Goal: Task Accomplishment & Management: Manage account settings

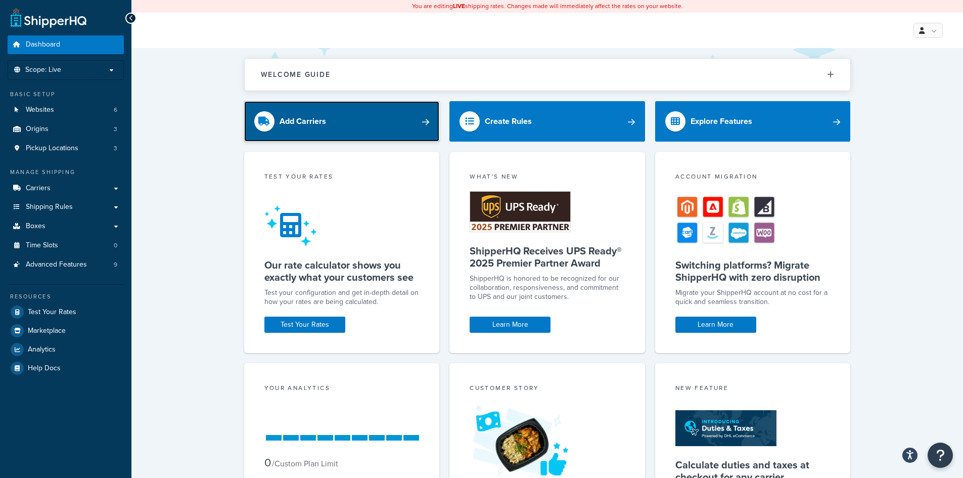
click at [352, 124] on link "Add Carriers" at bounding box center [342, 121] width 196 height 40
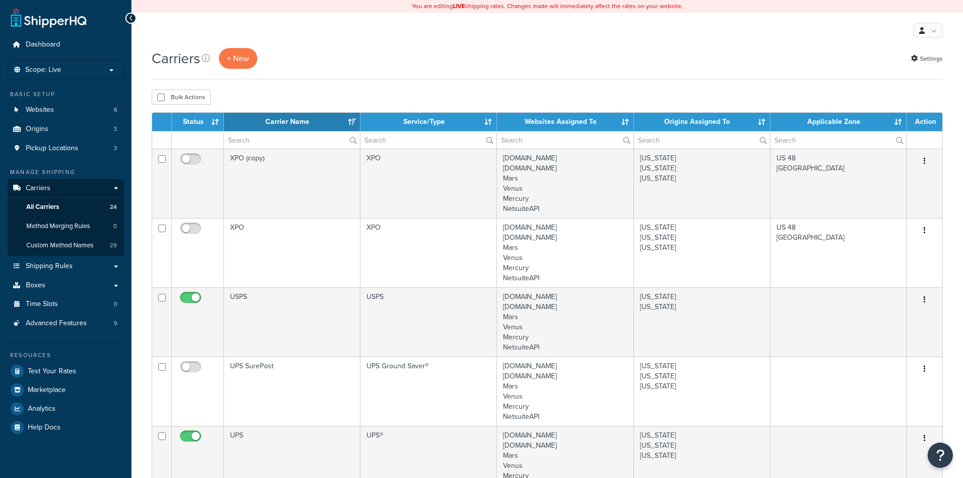
select select "15"
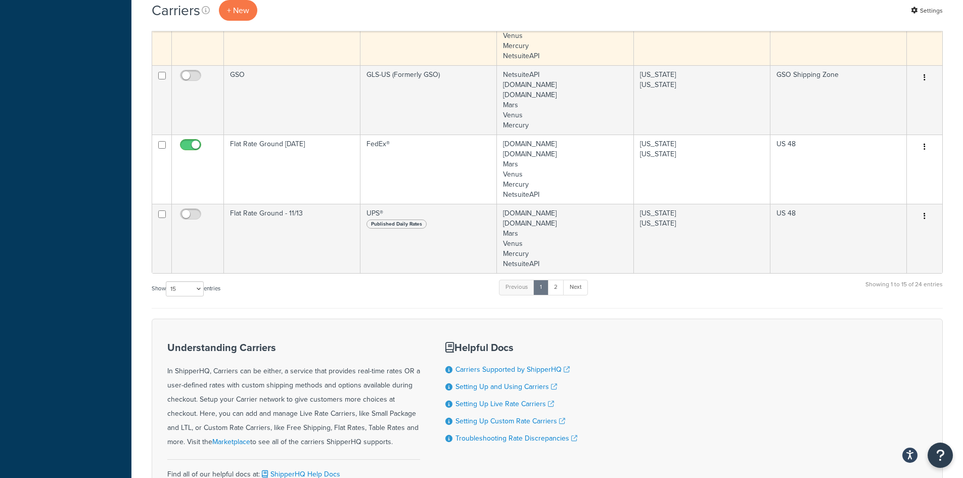
scroll to position [910, 0]
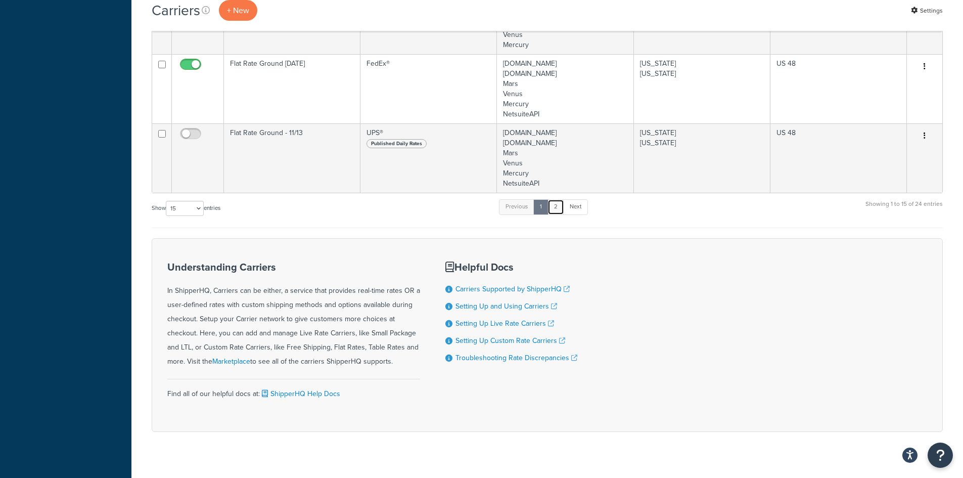
click at [555, 209] on link "2" at bounding box center [555, 206] width 17 height 15
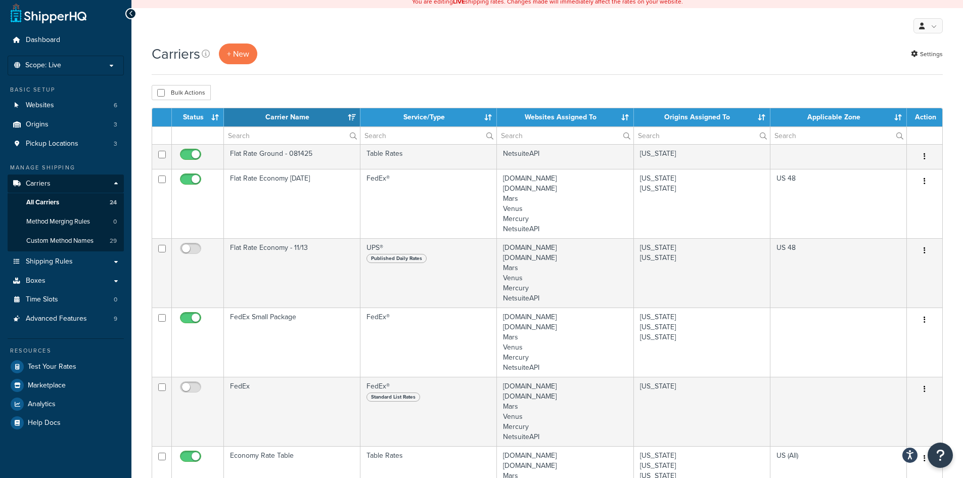
scroll to position [0, 0]
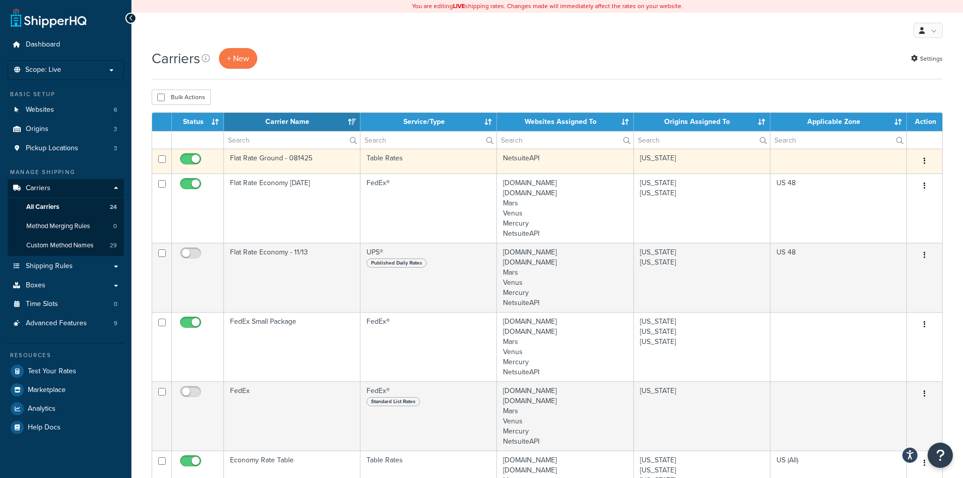
click at [325, 161] on td "Flat Rate Ground - 081425" at bounding box center [292, 161] width 136 height 25
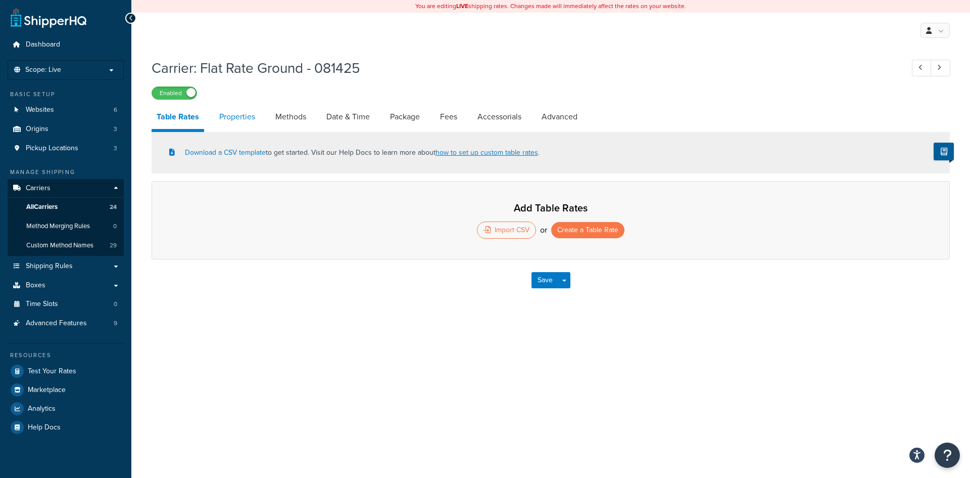
click at [252, 119] on link "Properties" at bounding box center [237, 117] width 46 height 24
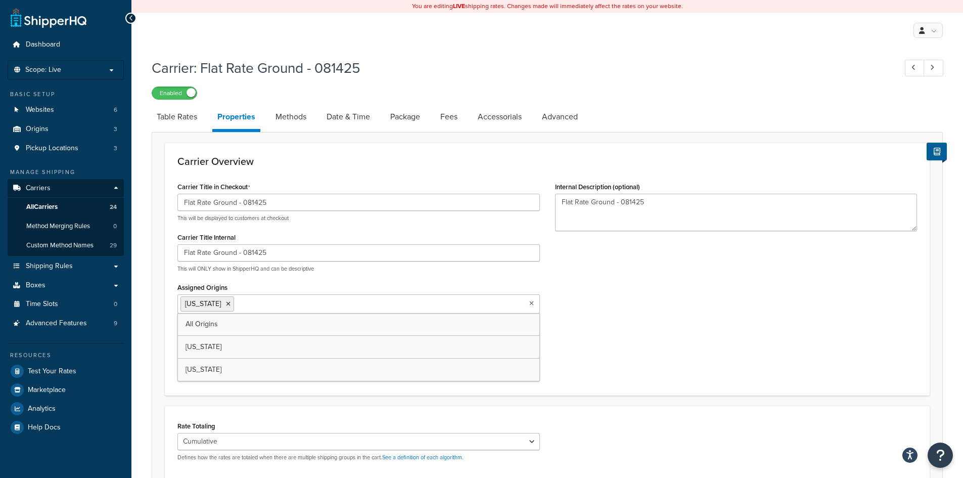
click at [275, 302] on input "Assigned Origins" at bounding box center [281, 303] width 89 height 11
click at [253, 326] on link "All Origins" at bounding box center [358, 324] width 361 height 22
click at [279, 304] on icon at bounding box center [281, 304] width 5 height 6
click at [225, 304] on icon at bounding box center [224, 304] width 5 height 6
click at [606, 291] on div "Carrier Title in Checkout Flat Rate Ground - 081425 This will be displayed to c…" at bounding box center [547, 280] width 755 height 203
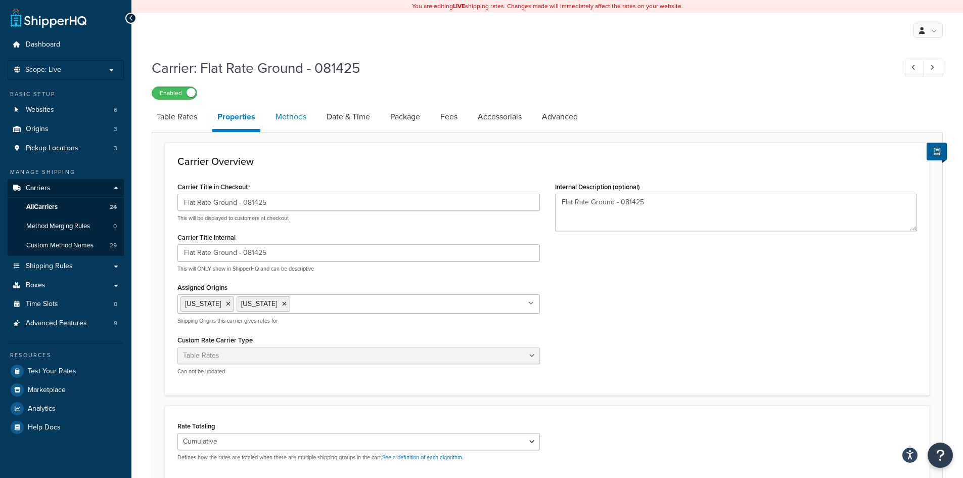
click at [301, 119] on link "Methods" at bounding box center [290, 117] width 41 height 24
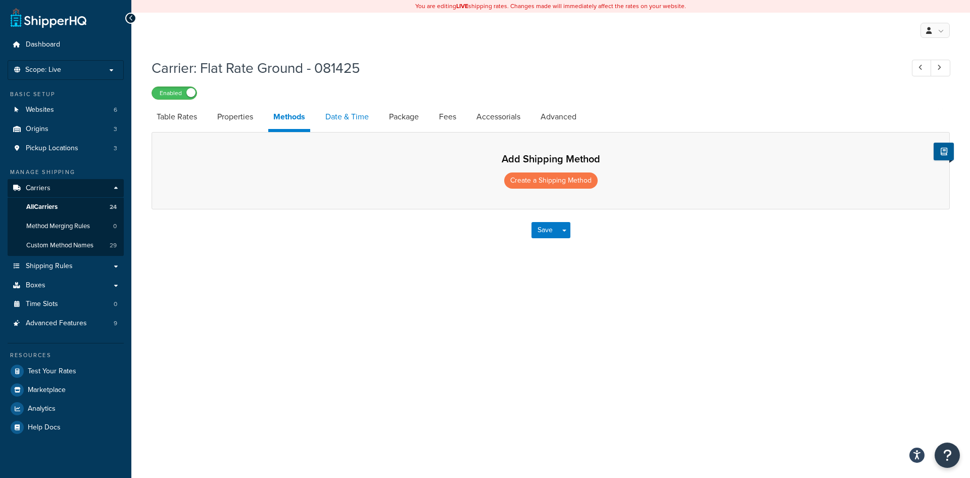
click at [357, 117] on link "Date & Time" at bounding box center [347, 117] width 54 height 24
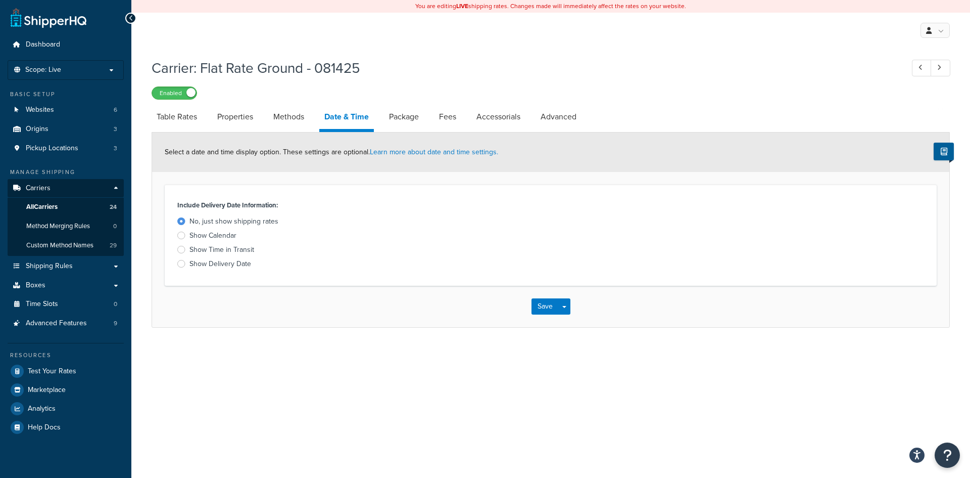
click at [180, 263] on div at bounding box center [181, 264] width 8 height 8
click at [0, 0] on input "Show Delivery Date" at bounding box center [0, 0] width 0 height 0
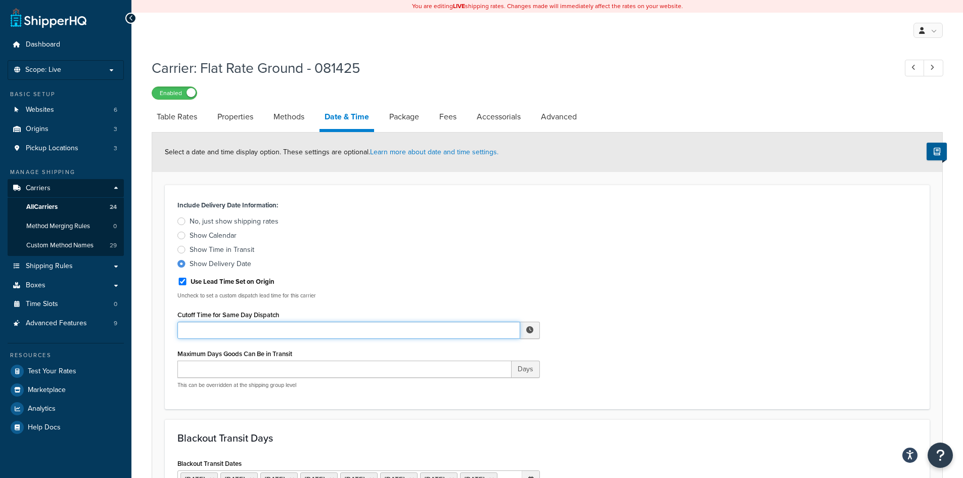
click at [366, 333] on input "Cutoff Time for Same Day Dispatch" at bounding box center [348, 329] width 343 height 17
click at [498, 357] on span "▲" at bounding box center [498, 352] width 20 height 20
type input "12:00 PM"
click at [653, 362] on div "Include Delivery Date Information: No, just show shipping rates Show Calendar S…" at bounding box center [547, 297] width 755 height 199
click at [401, 120] on link "Package" at bounding box center [404, 117] width 40 height 24
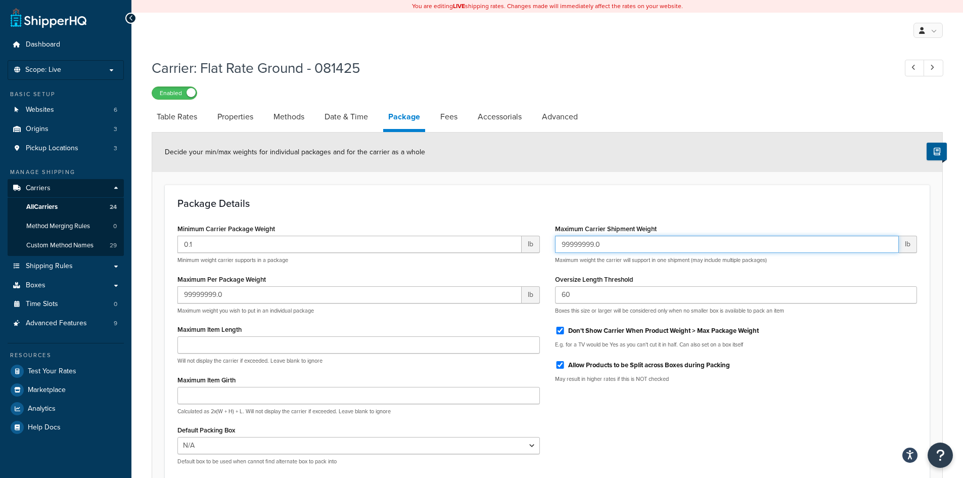
drag, startPoint x: 612, startPoint y: 246, endPoint x: 560, endPoint y: 249, distance: 52.2
click at [560, 249] on input "99999999.0" at bounding box center [727, 244] width 344 height 17
type input "350"
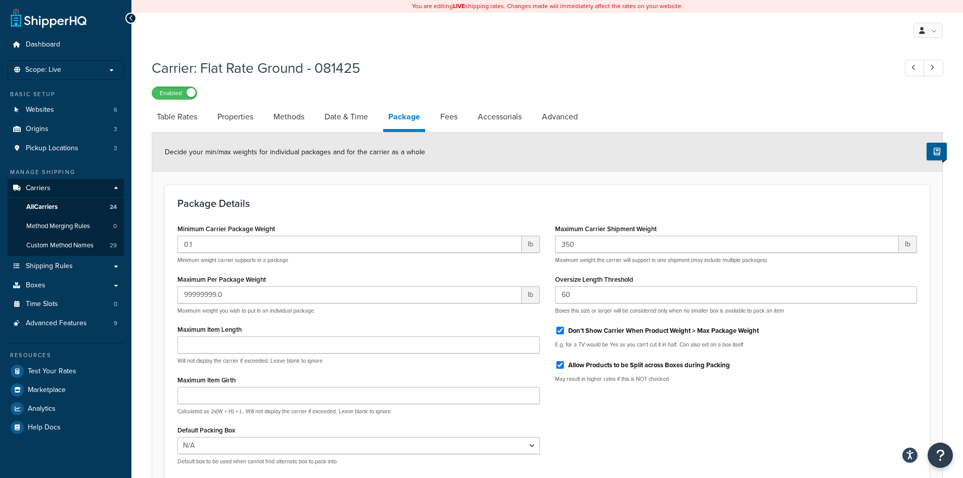
click at [499, 271] on div "Minimum Carrier Package Weight 0.1 lb Minimum weight carrier supports in a pack…" at bounding box center [359, 346] width 378 height 251
drag, startPoint x: 237, startPoint y: 295, endPoint x: 176, endPoint y: 302, distance: 60.6
click at [176, 302] on div "Minimum Carrier Package Weight 0.1 lb Minimum weight carrier supports in a pack…" at bounding box center [359, 346] width 378 height 251
type input "350"
click at [507, 264] on p "Minimum weight carrier supports in a package" at bounding box center [358, 260] width 362 height 8
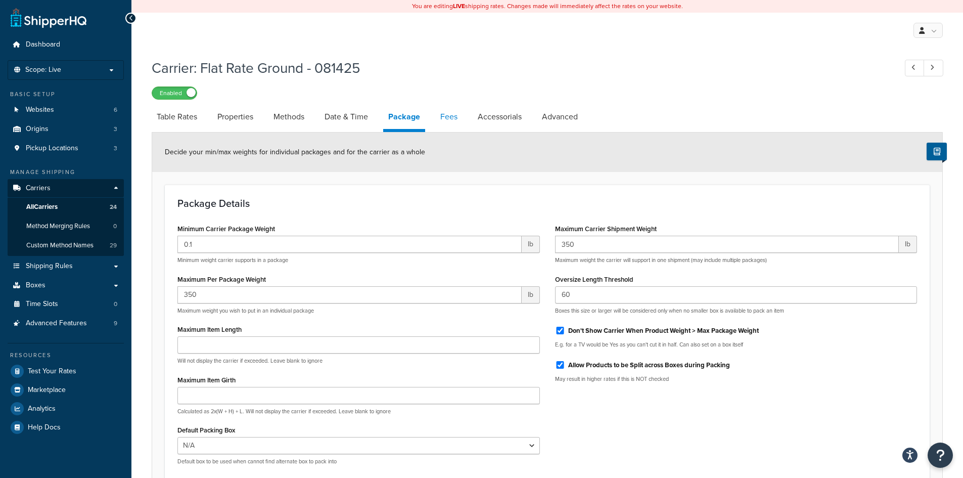
click at [452, 111] on link "Fees" at bounding box center [448, 117] width 27 height 24
select select "AFTER"
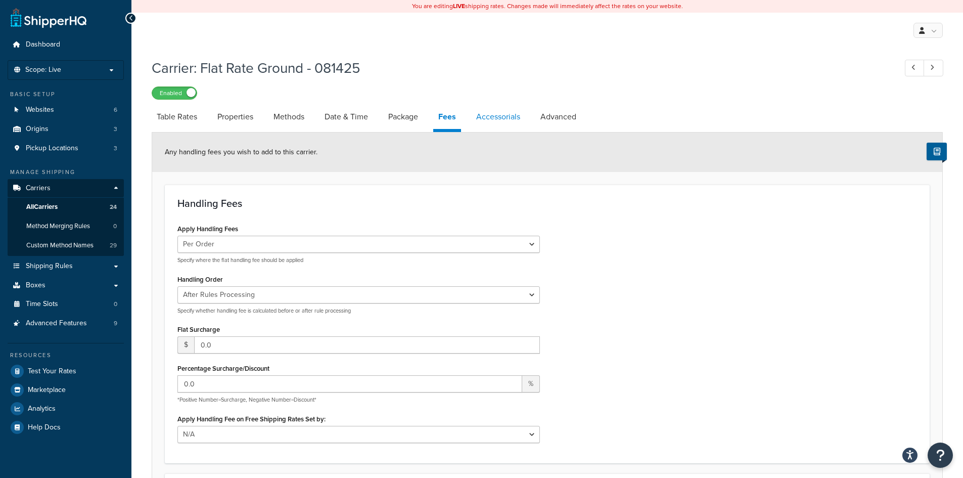
click at [501, 120] on link "Accessorials" at bounding box center [498, 117] width 54 height 24
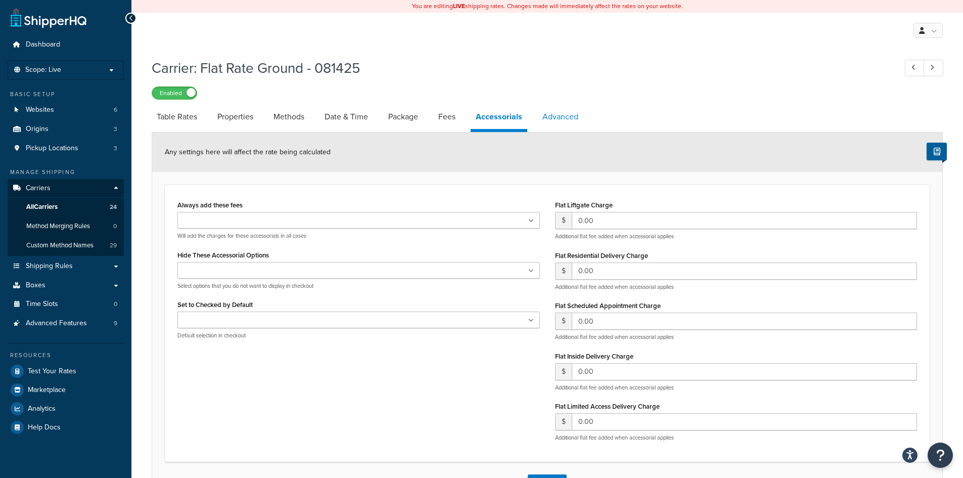
click at [562, 118] on link "Advanced" at bounding box center [560, 117] width 46 height 24
select select "false"
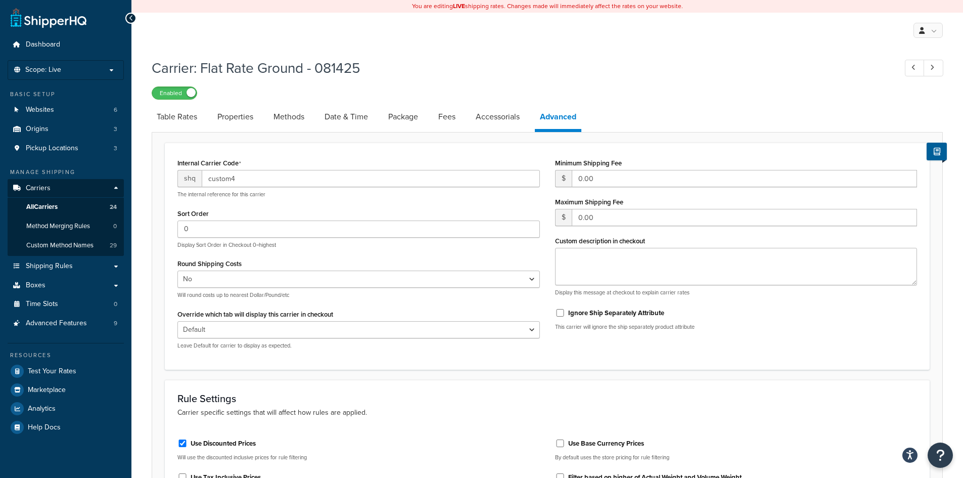
click at [129, 16] on icon at bounding box center [131, 18] width 5 height 7
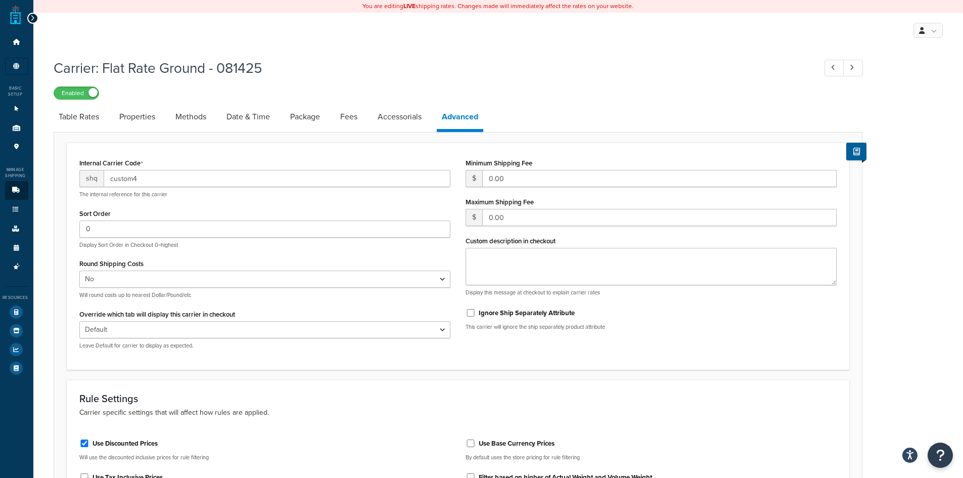
click at [31, 19] on icon at bounding box center [32, 18] width 5 height 7
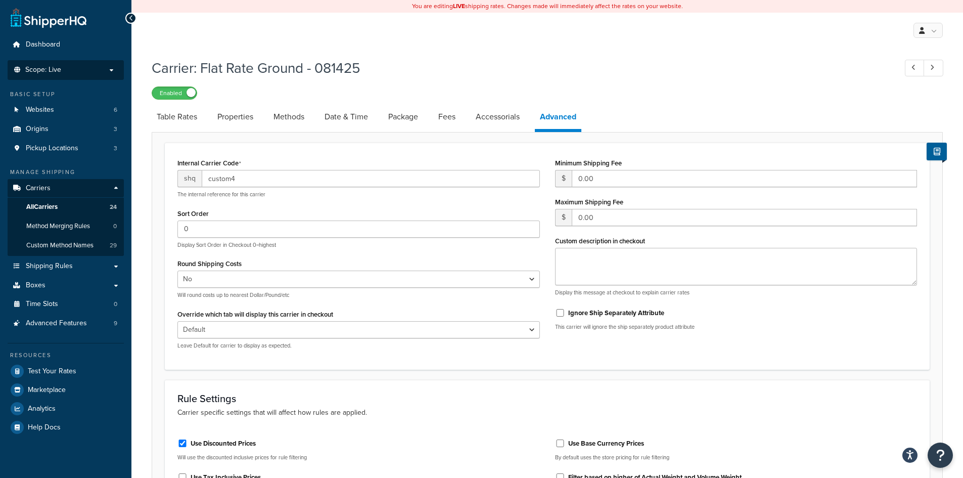
click at [69, 68] on p "Scope: Live" at bounding box center [65, 70] width 107 height 9
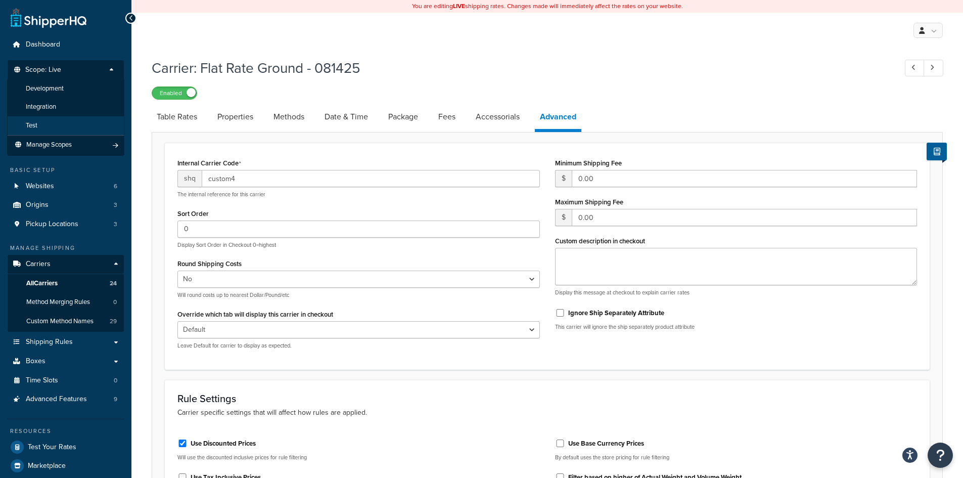
click at [53, 122] on li "Test" at bounding box center [65, 125] width 117 height 19
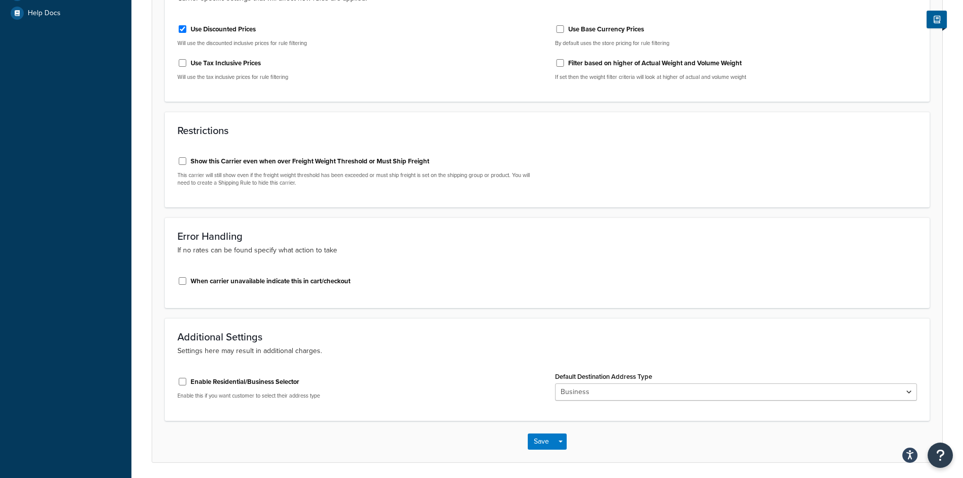
scroll to position [451, 0]
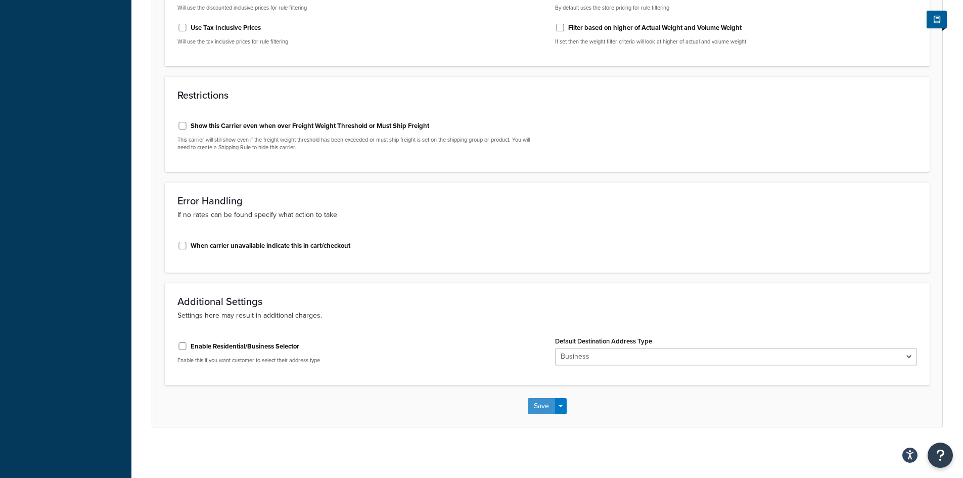
click at [541, 402] on button "Save" at bounding box center [541, 406] width 27 height 16
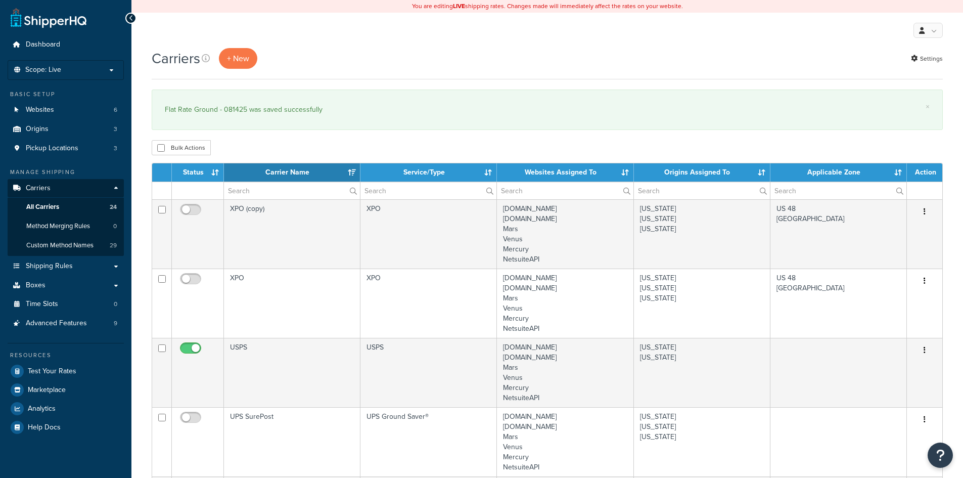
select select "15"
click at [65, 67] on p "Scope: Live" at bounding box center [65, 70] width 107 height 9
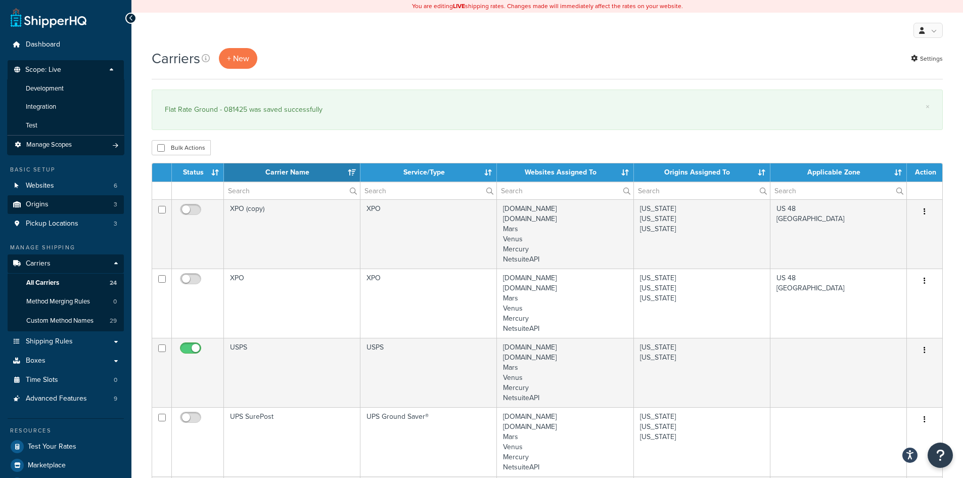
click at [51, 121] on li "Test" at bounding box center [65, 125] width 117 height 19
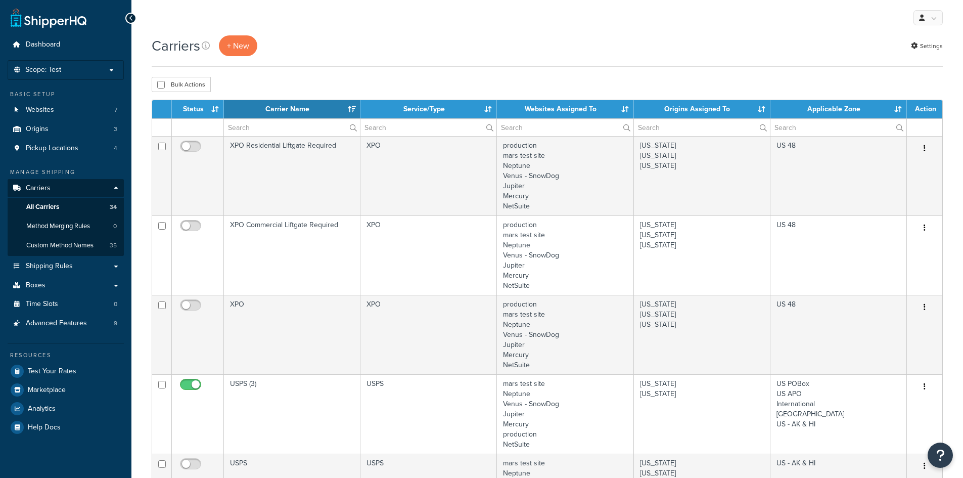
select select "15"
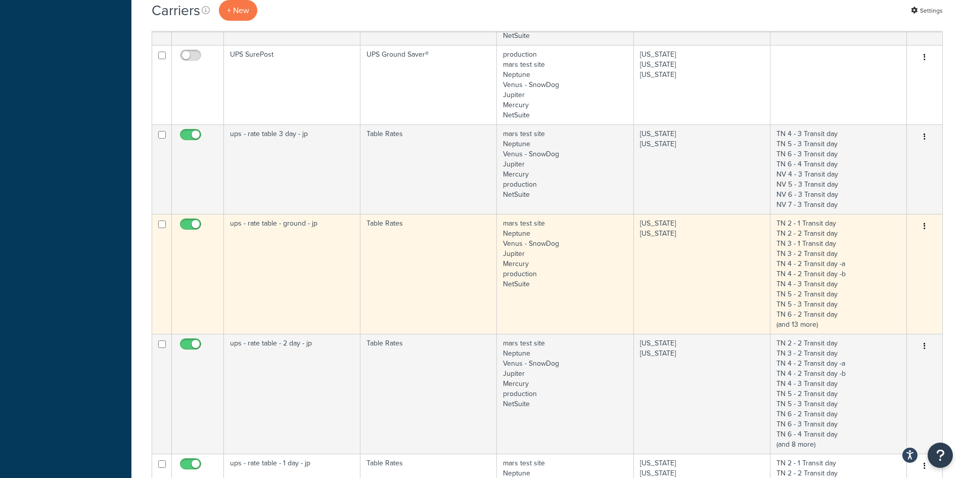
scroll to position [556, 0]
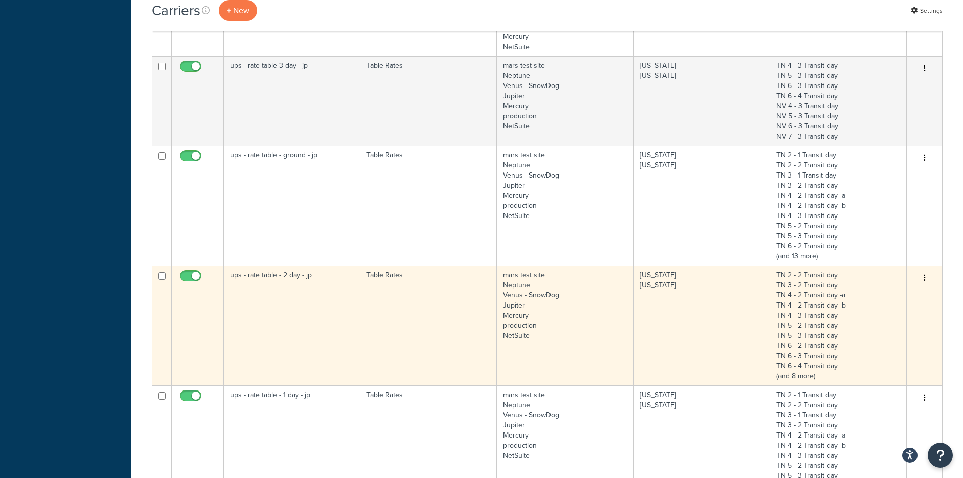
click at [294, 304] on td "ups - rate table - 2 day - jp" at bounding box center [292, 325] width 136 height 120
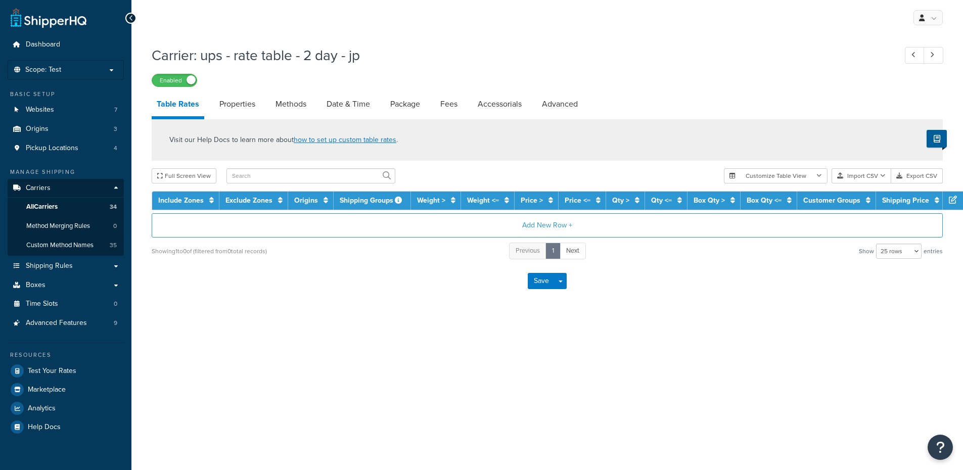
select select "25"
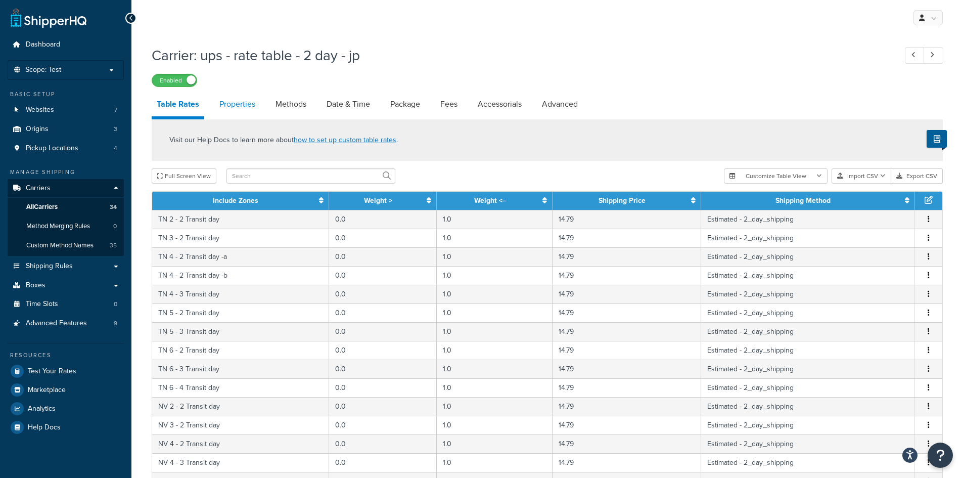
click at [239, 102] on link "Properties" at bounding box center [237, 104] width 46 height 24
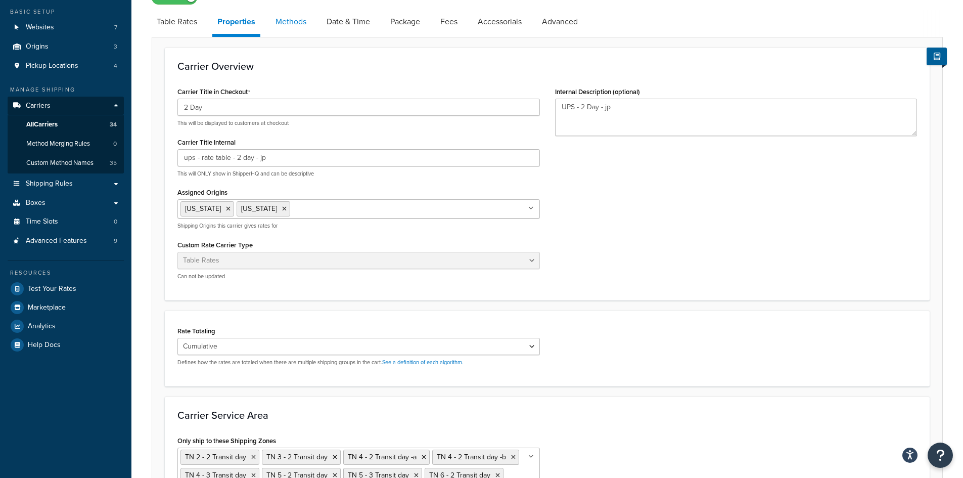
scroll to position [24, 0]
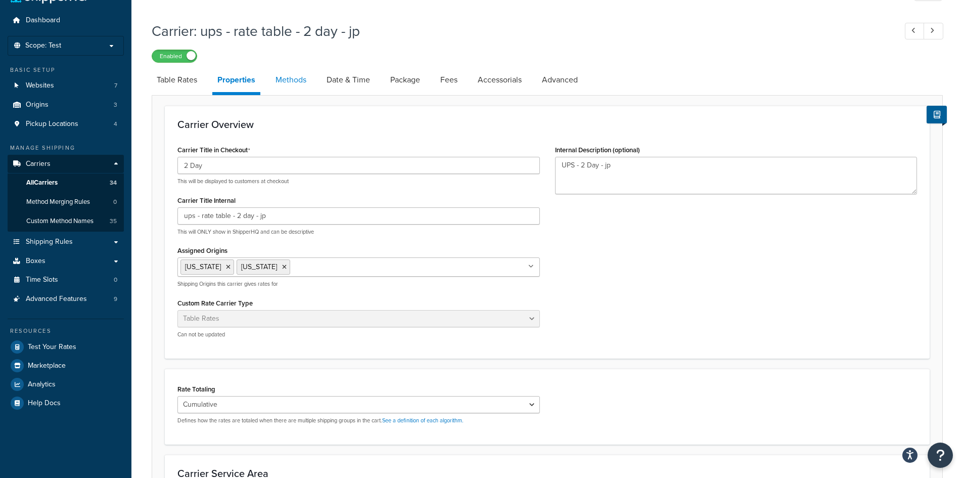
click at [290, 78] on link "Methods" at bounding box center [290, 80] width 41 height 24
select select "25"
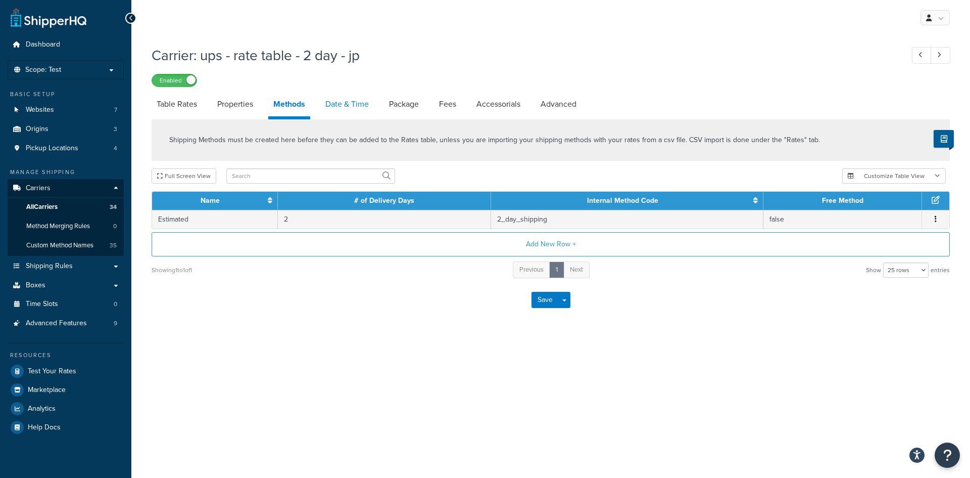
click at [365, 102] on link "Date & Time" at bounding box center [347, 104] width 54 height 24
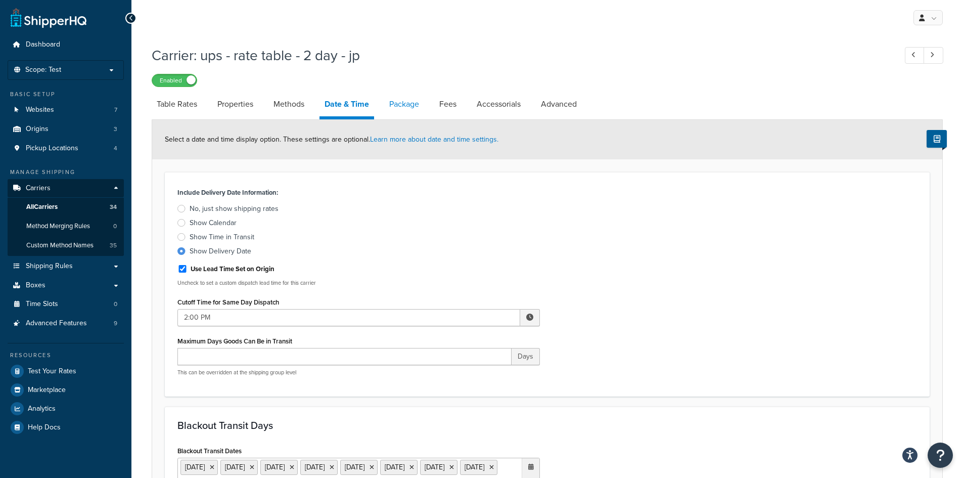
click at [403, 108] on link "Package" at bounding box center [404, 104] width 40 height 24
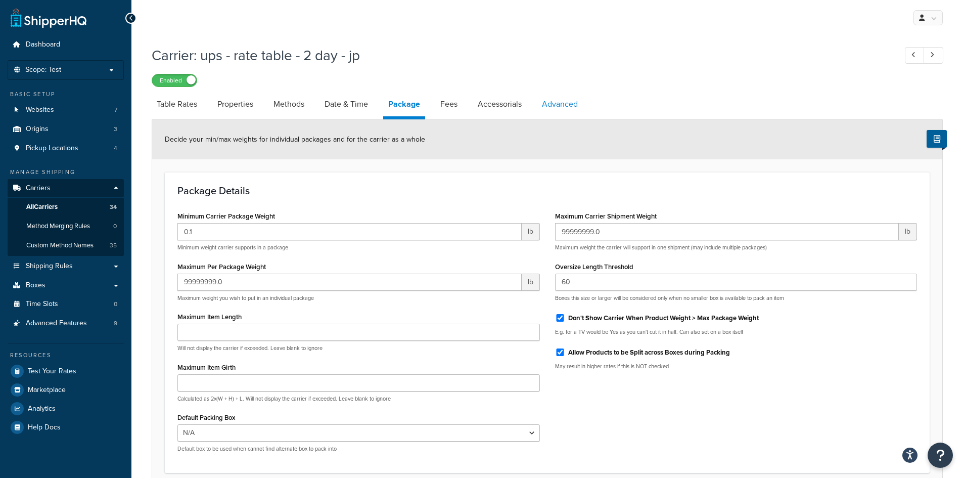
click at [558, 106] on link "Advanced" at bounding box center [560, 104] width 46 height 24
select select "false"
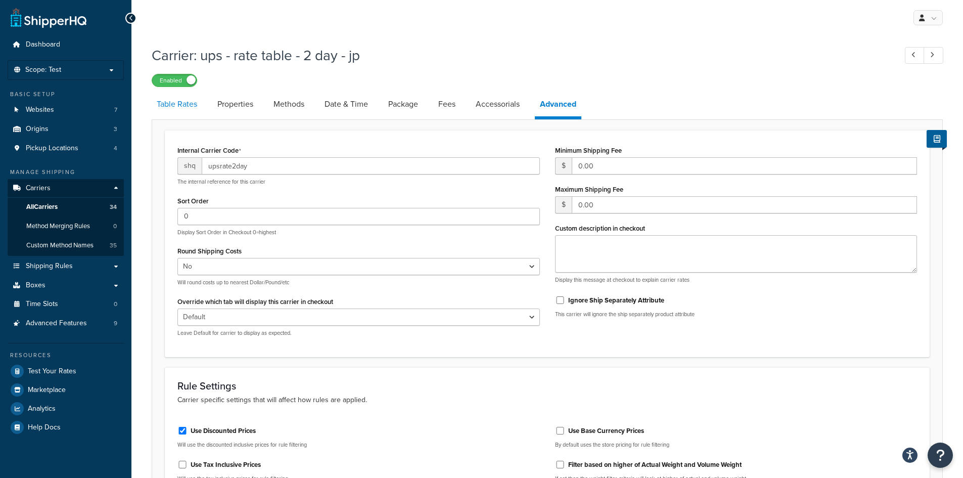
click at [185, 104] on link "Table Rates" at bounding box center [177, 104] width 51 height 24
select select "25"
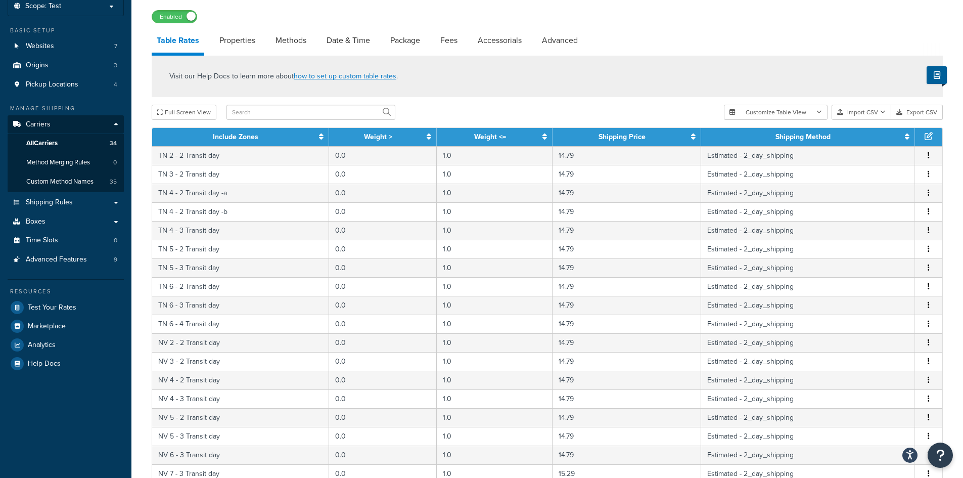
scroll to position [40, 0]
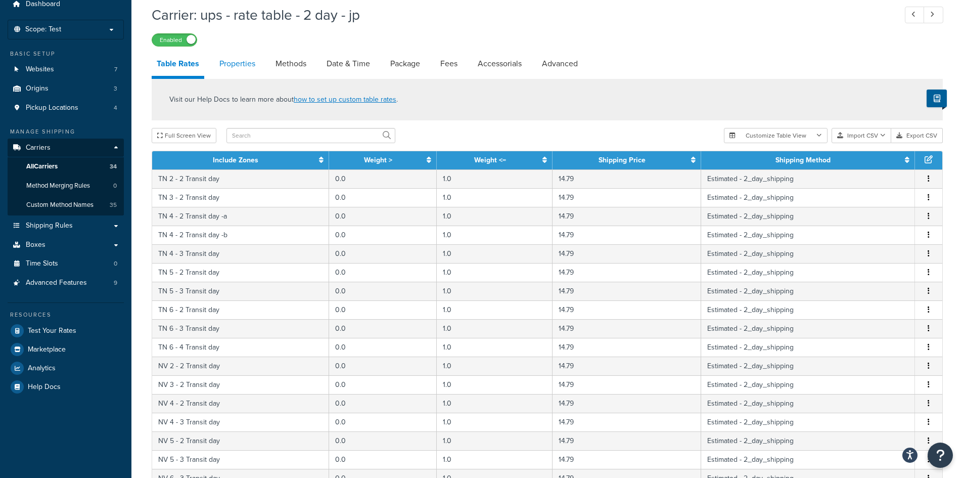
click at [246, 67] on link "Properties" at bounding box center [237, 64] width 46 height 24
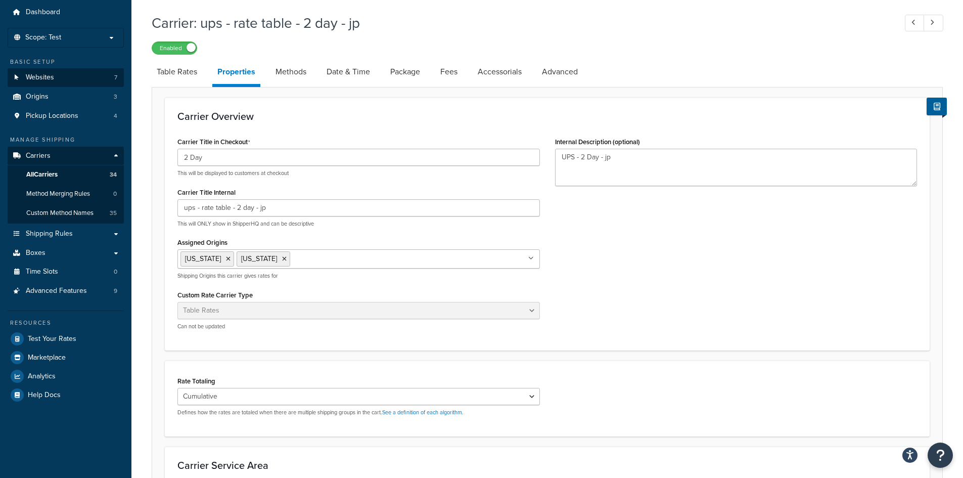
scroll to position [24, 0]
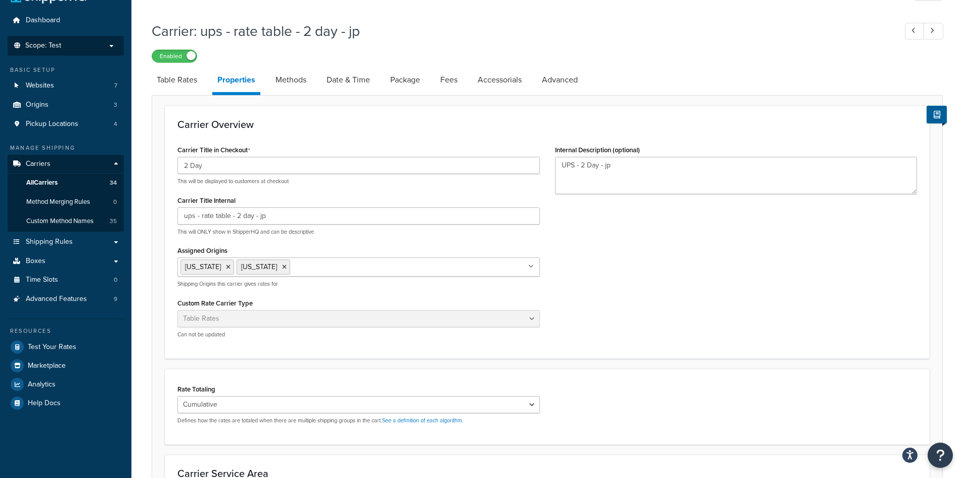
click at [89, 44] on p "Scope: Test" at bounding box center [65, 45] width 107 height 9
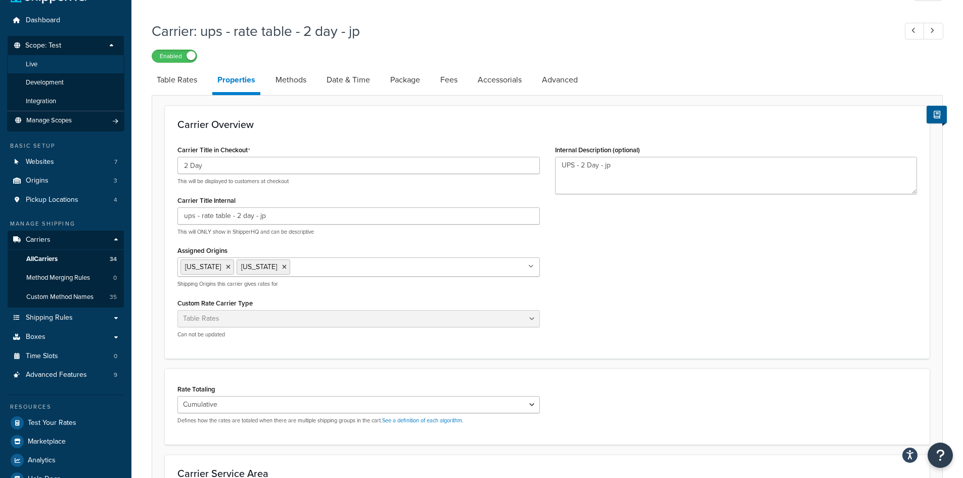
click at [87, 63] on li "Live" at bounding box center [65, 64] width 117 height 19
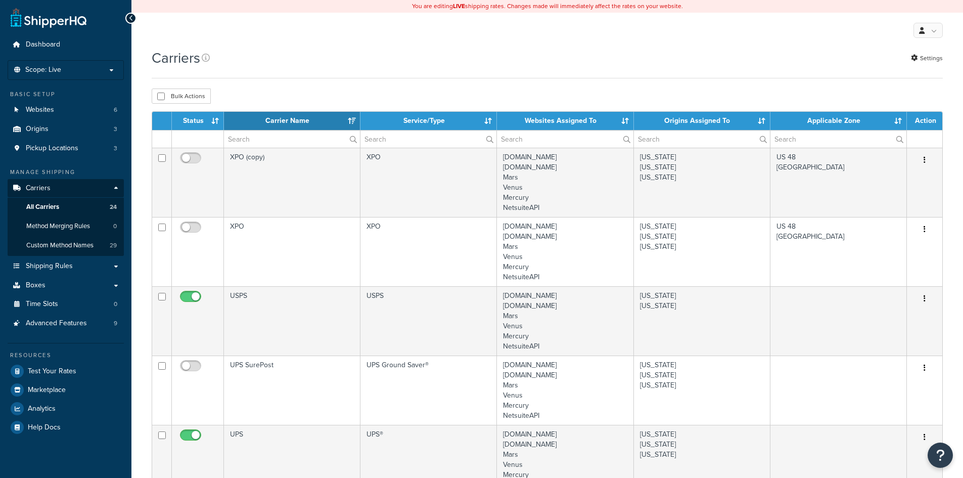
select select "15"
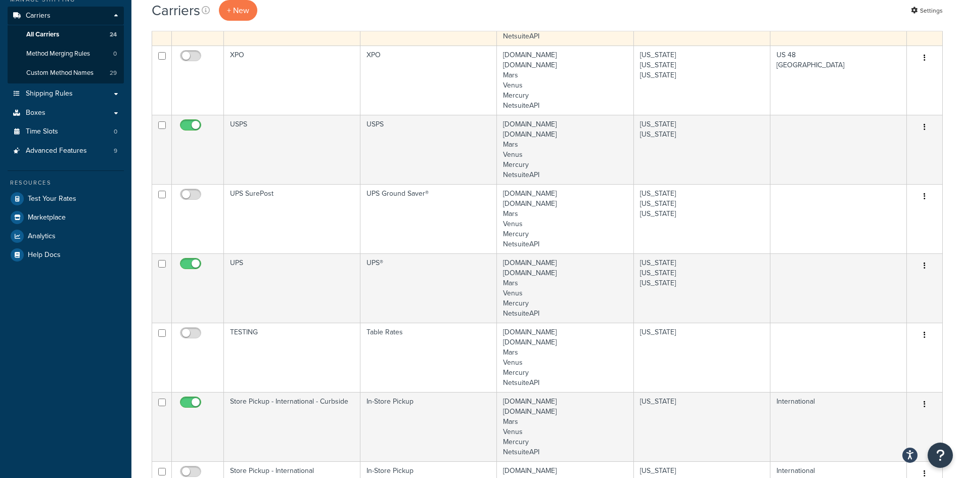
scroll to position [202, 0]
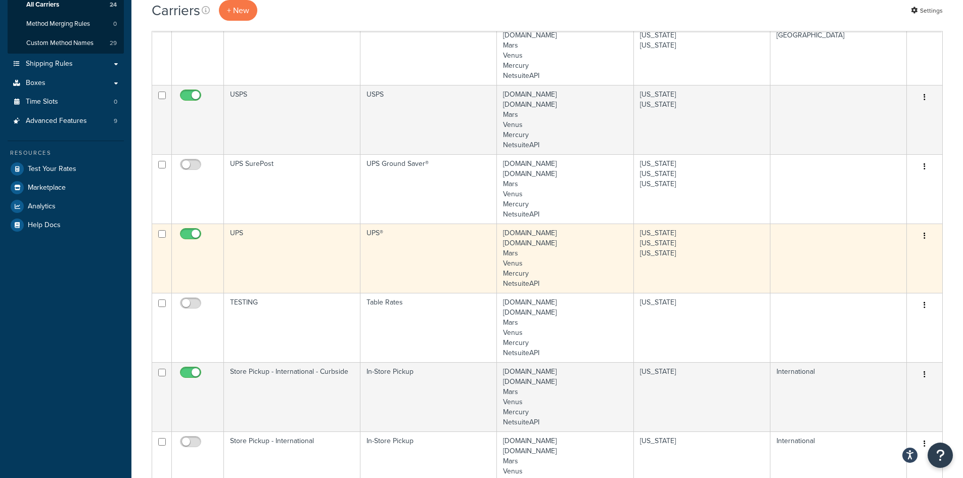
click at [288, 245] on td "UPS" at bounding box center [292, 257] width 136 height 69
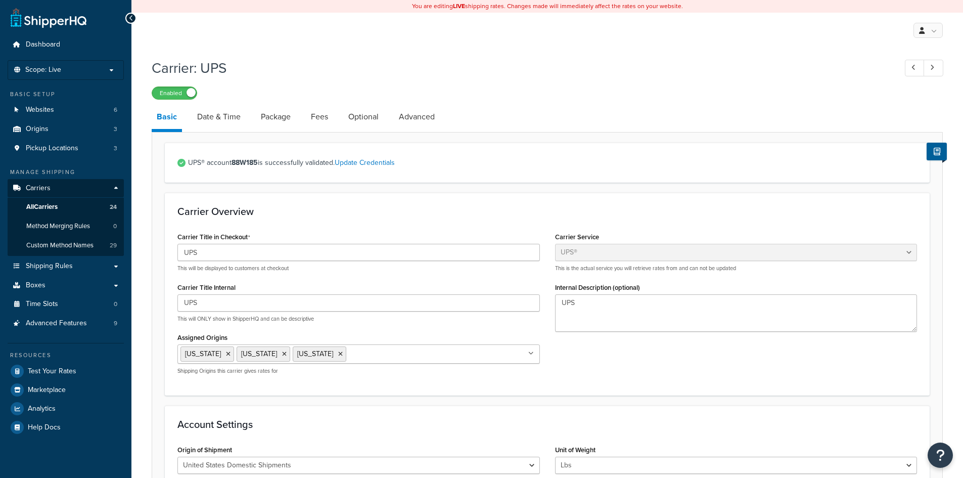
select select "ups"
click at [237, 116] on link "Date & Time" at bounding box center [219, 117] width 54 height 24
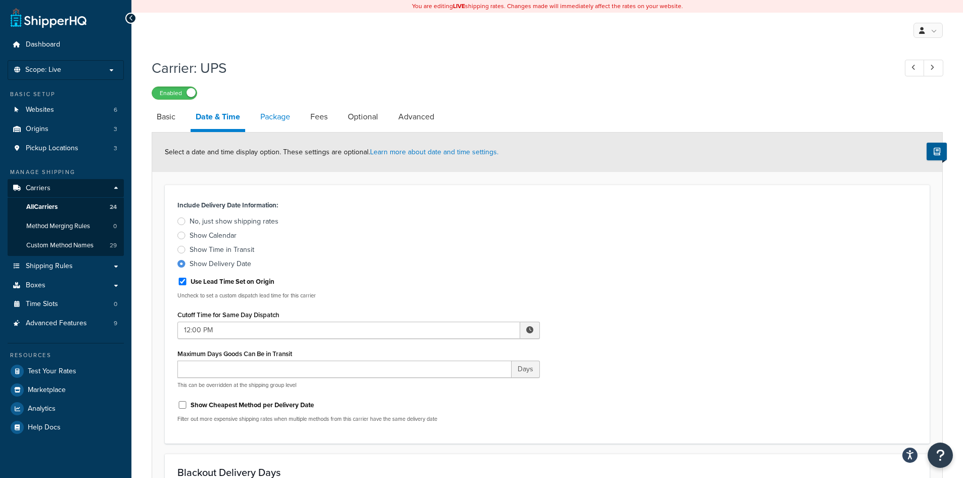
click at [274, 124] on link "Package" at bounding box center [275, 117] width 40 height 24
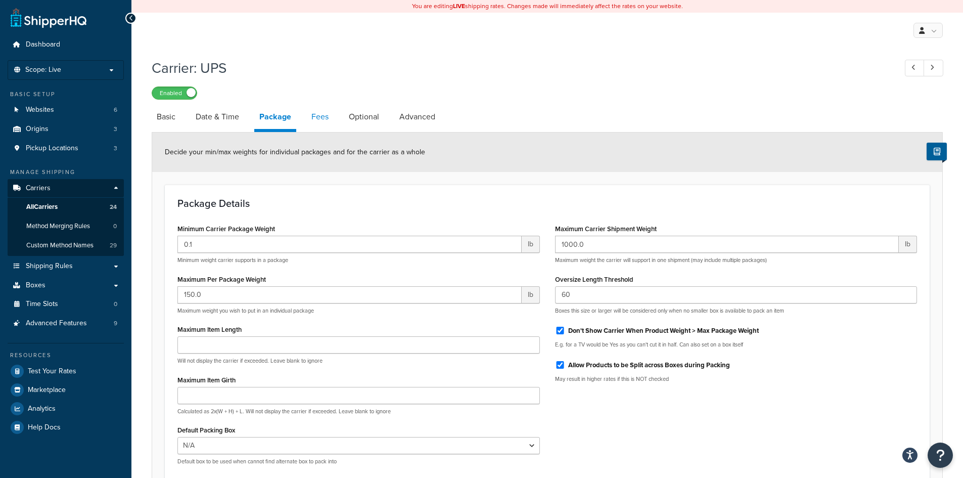
click at [319, 115] on link "Fees" at bounding box center [319, 117] width 27 height 24
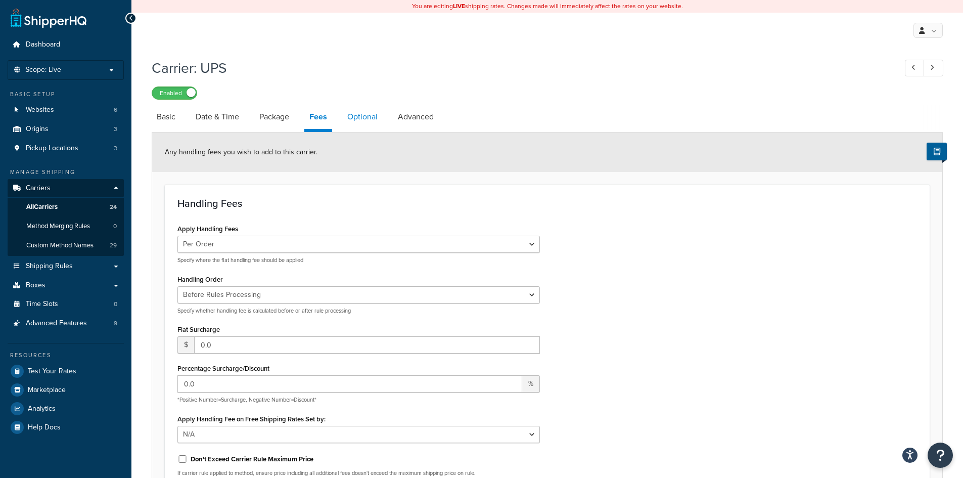
click at [365, 119] on link "Optional" at bounding box center [362, 117] width 40 height 24
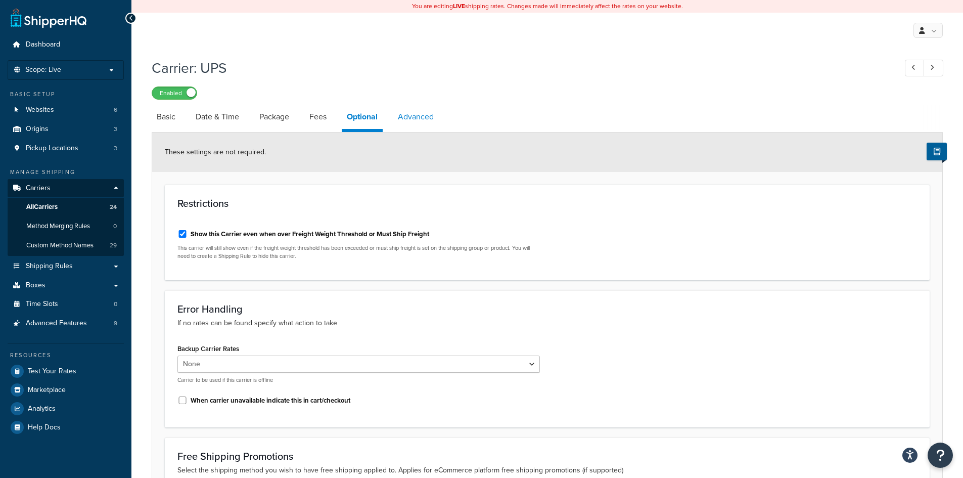
click at [399, 114] on link "Advanced" at bounding box center [416, 117] width 46 height 24
select select "false"
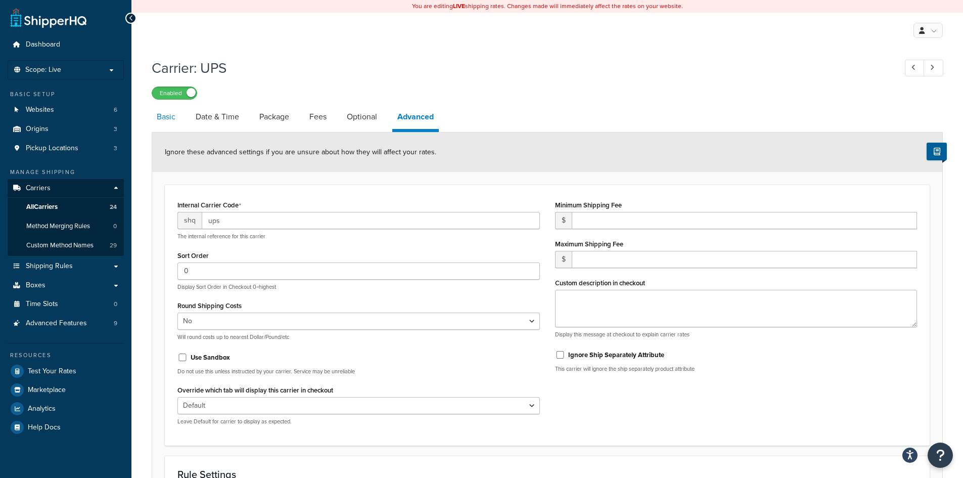
click at [165, 117] on link "Basic" at bounding box center [166, 117] width 29 height 24
select select "ups"
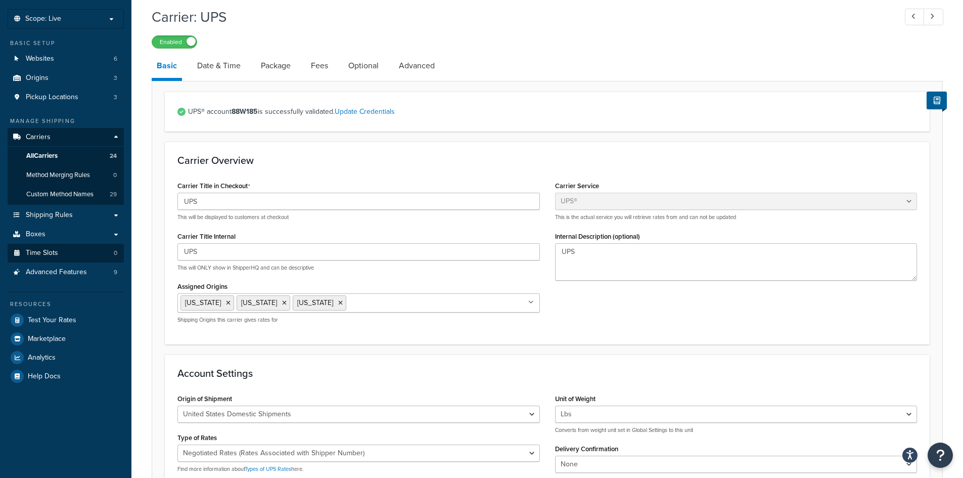
scroll to position [51, 0]
click at [53, 157] on span "All Carriers" at bounding box center [41, 156] width 31 height 9
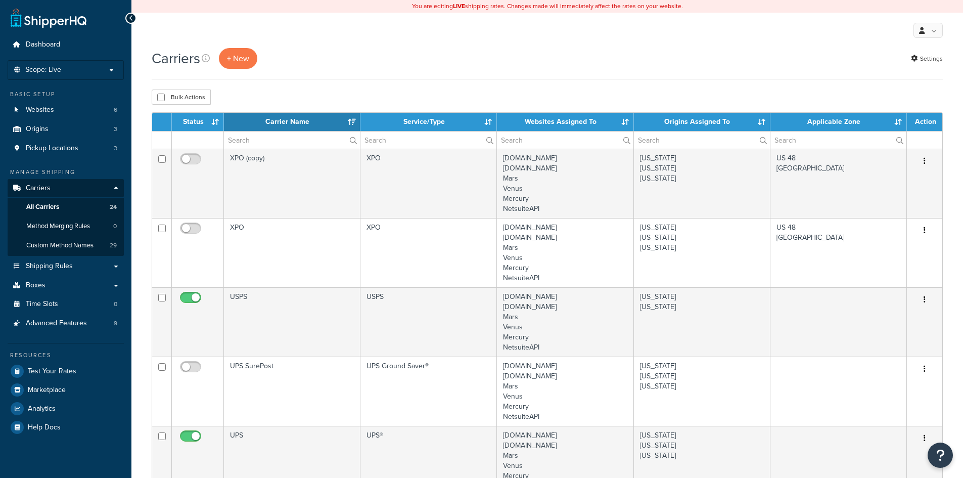
select select "15"
click at [115, 267] on link "Shipping Rules" at bounding box center [66, 266] width 116 height 19
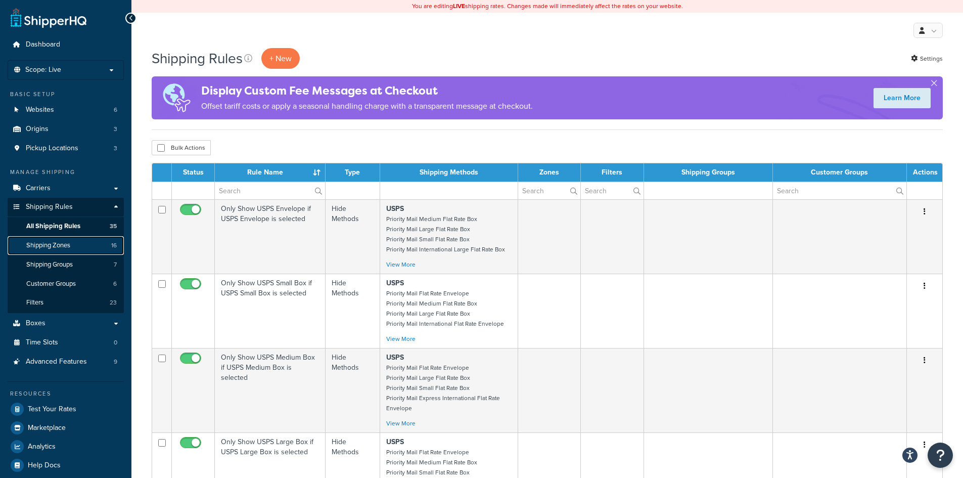
click at [62, 248] on span "Shipping Zones" at bounding box center [48, 245] width 44 height 9
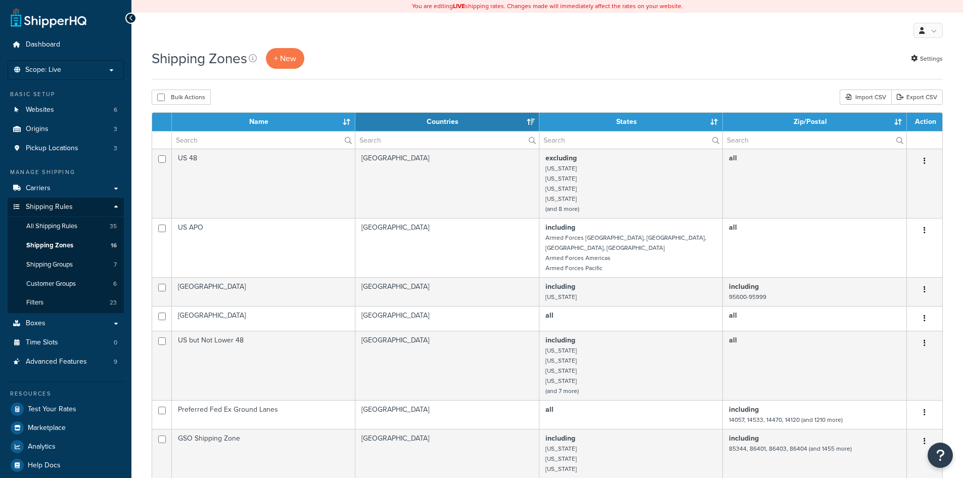
select select "15"
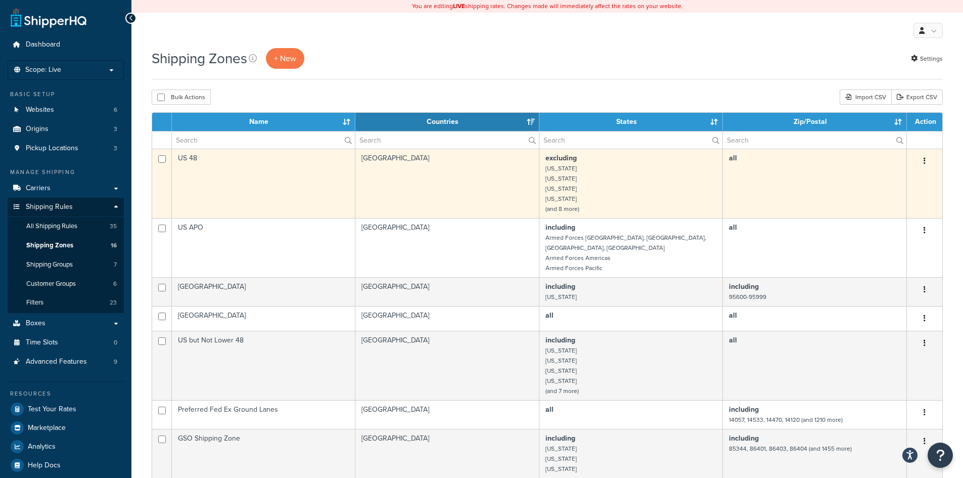
click at [274, 180] on td "US 48" at bounding box center [263, 183] width 183 height 69
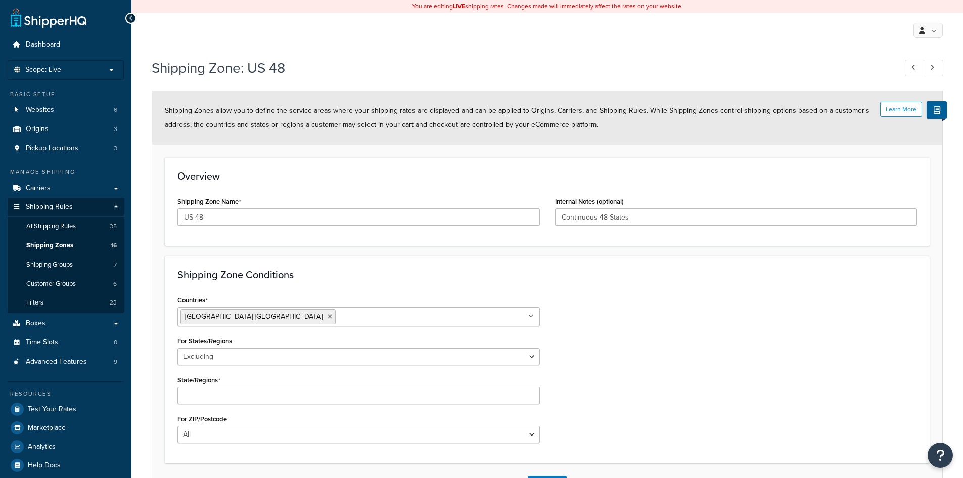
select select "excluding"
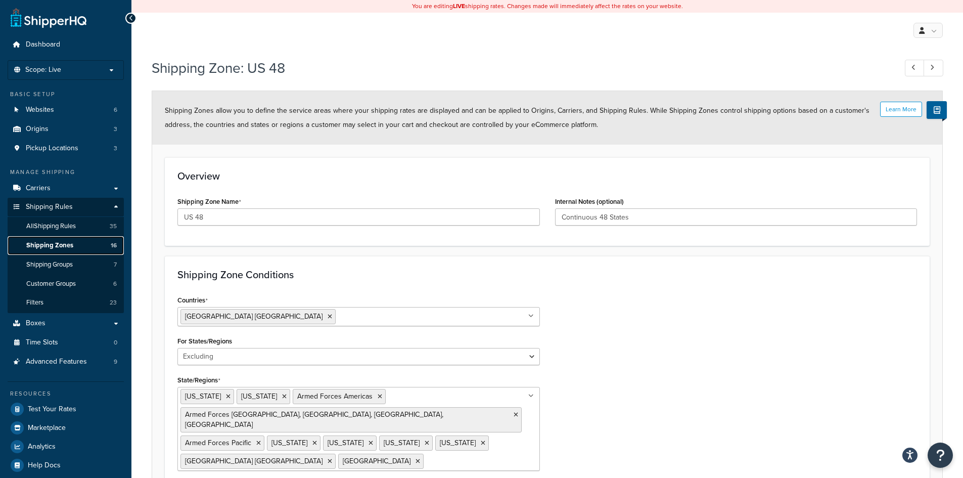
click at [56, 244] on span "Shipping Zones" at bounding box center [49, 245] width 47 height 9
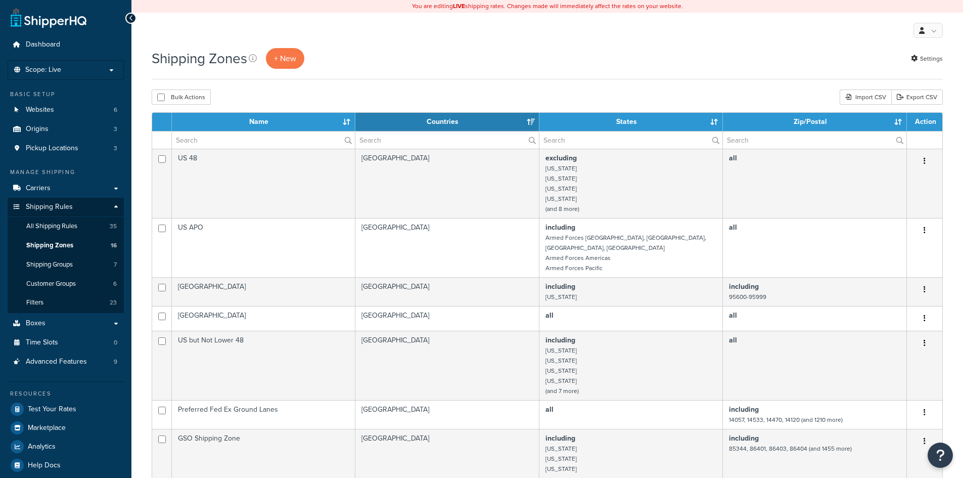
select select "15"
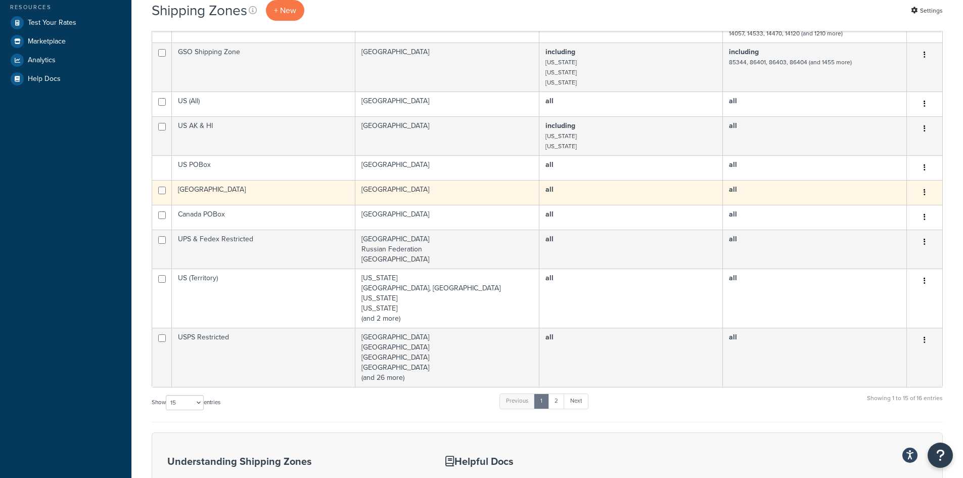
scroll to position [455, 0]
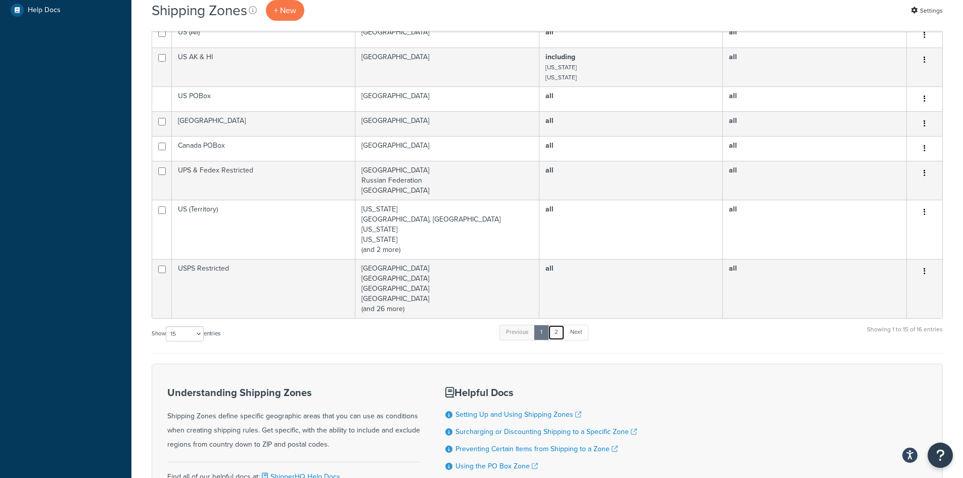
click at [560, 327] on link "2" at bounding box center [556, 331] width 17 height 15
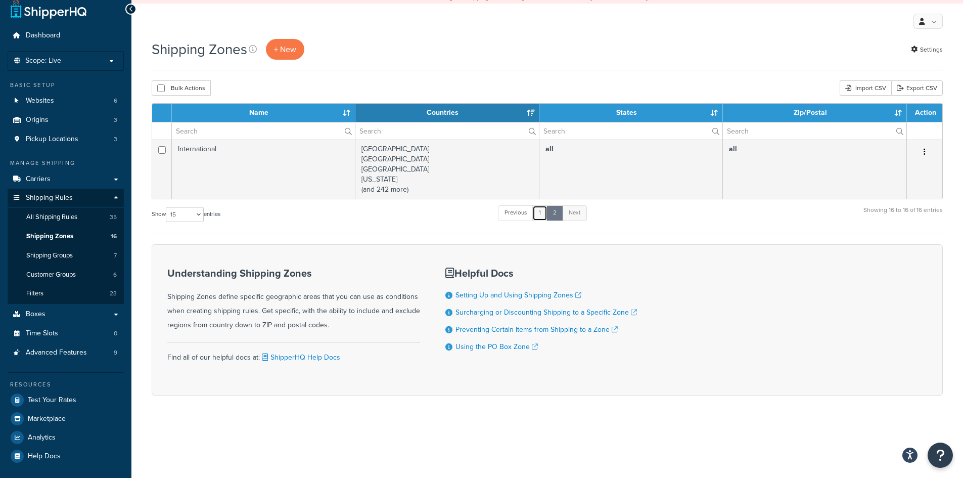
click at [538, 214] on link "1" at bounding box center [539, 212] width 15 height 15
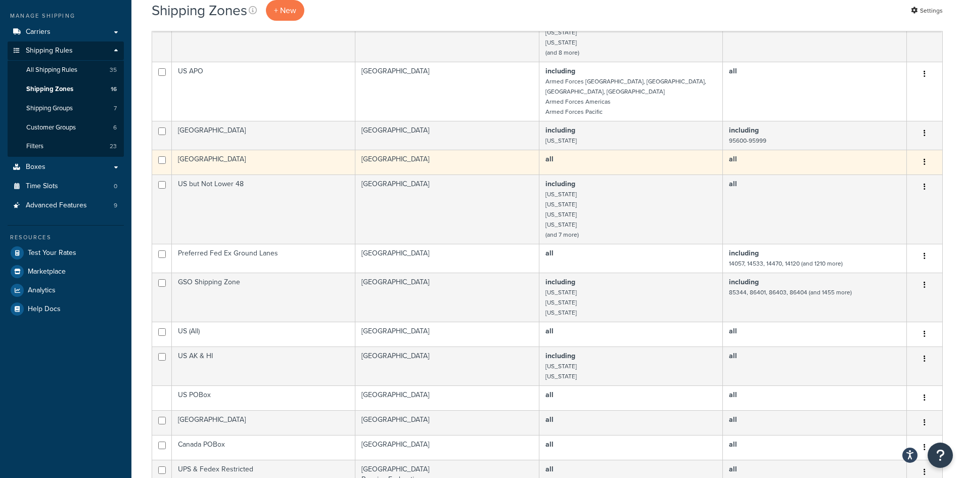
scroll to position [138, 0]
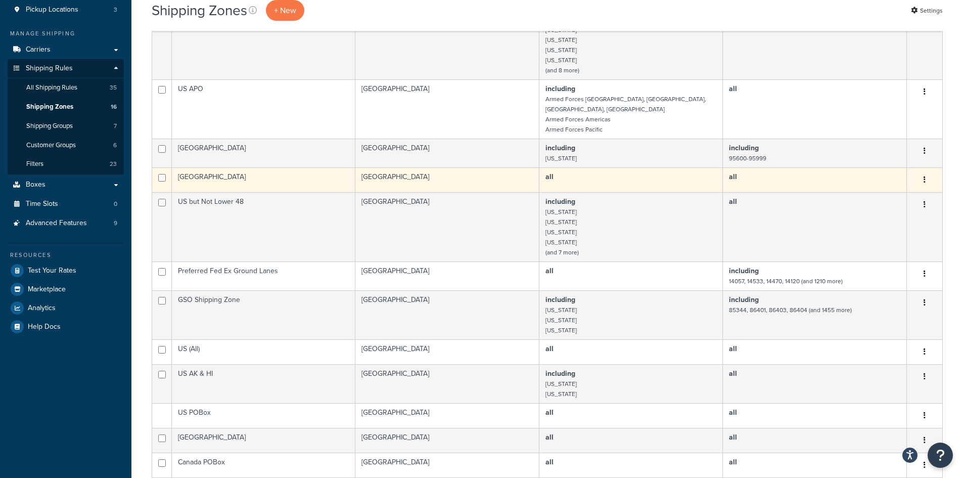
click at [280, 170] on td "USA" at bounding box center [263, 179] width 183 height 25
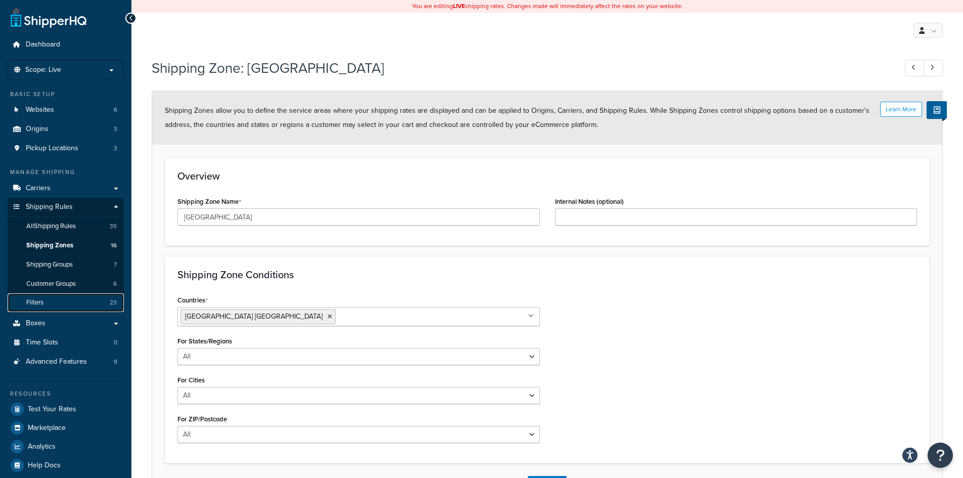
click at [47, 297] on link "Filters 23" at bounding box center [66, 302] width 116 height 19
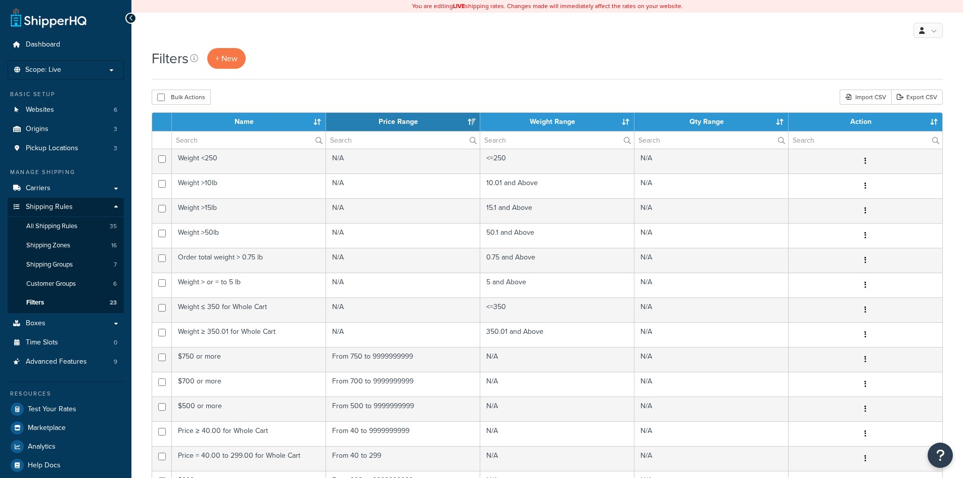
select select "15"
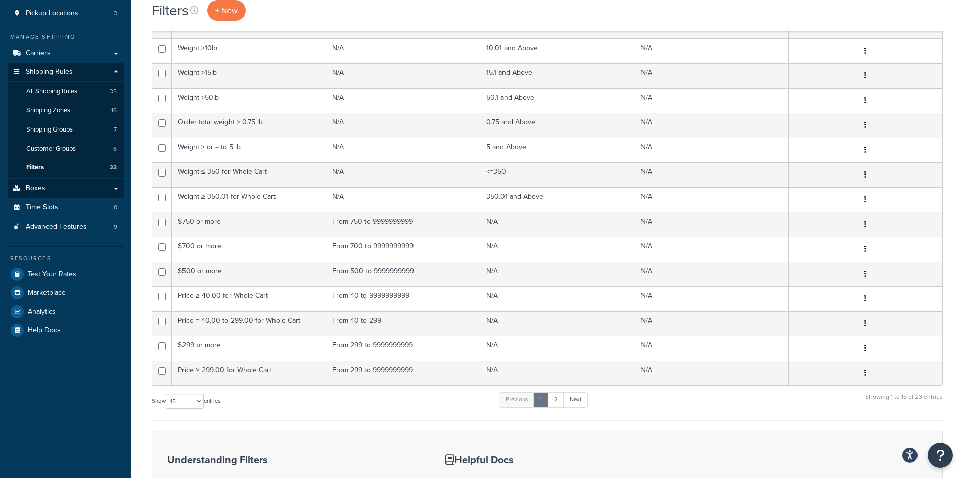
scroll to position [134, 0]
click at [68, 229] on span "Advanced Features" at bounding box center [56, 227] width 61 height 9
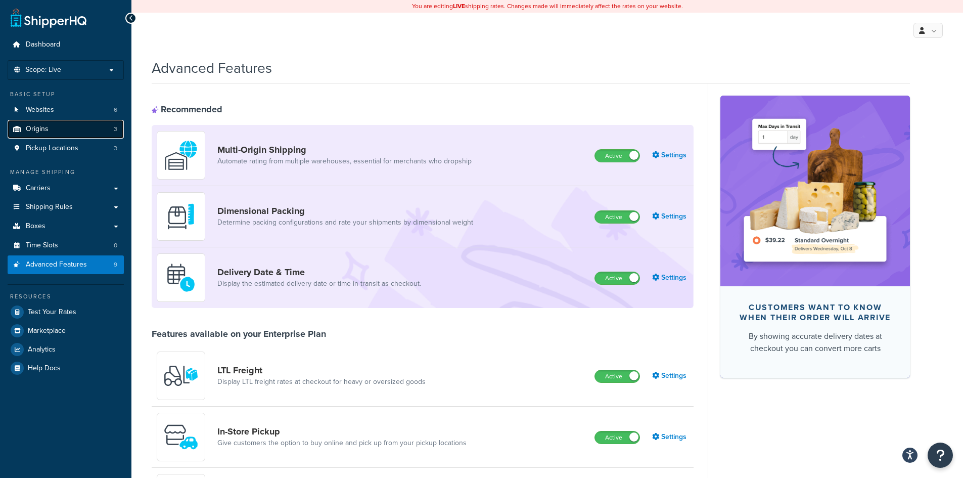
click at [36, 126] on span "Origins" at bounding box center [37, 129] width 23 height 9
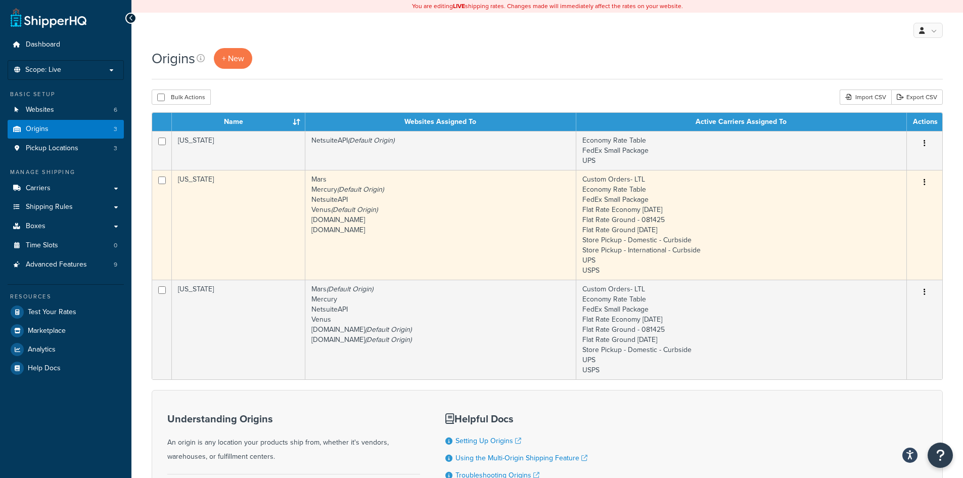
click at [264, 223] on td "[US_STATE]" at bounding box center [238, 225] width 133 height 110
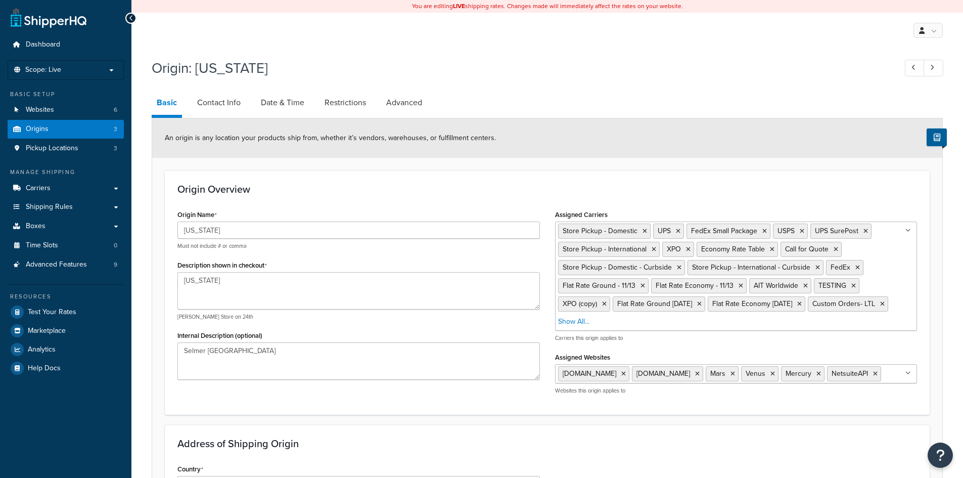
select select "42"
click at [400, 102] on link "Advanced" at bounding box center [404, 102] width 46 height 24
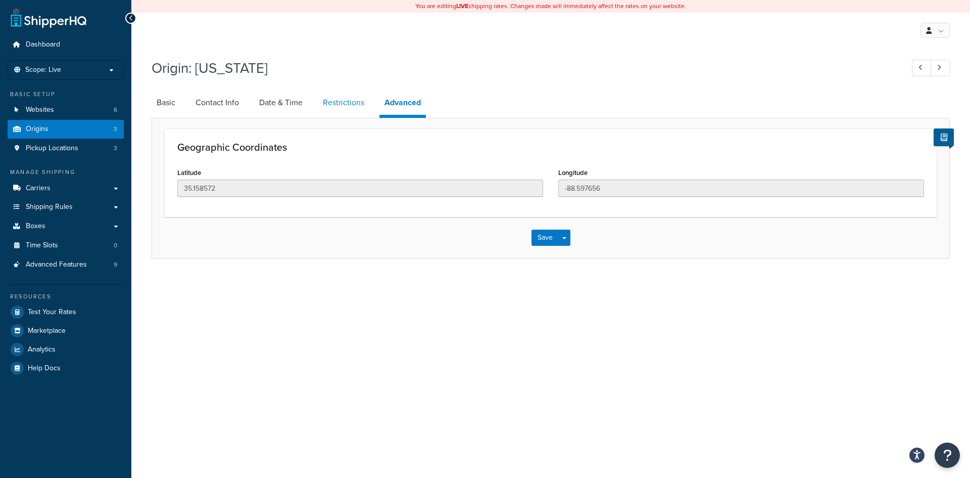
click at [340, 105] on link "Restrictions" at bounding box center [344, 102] width 52 height 24
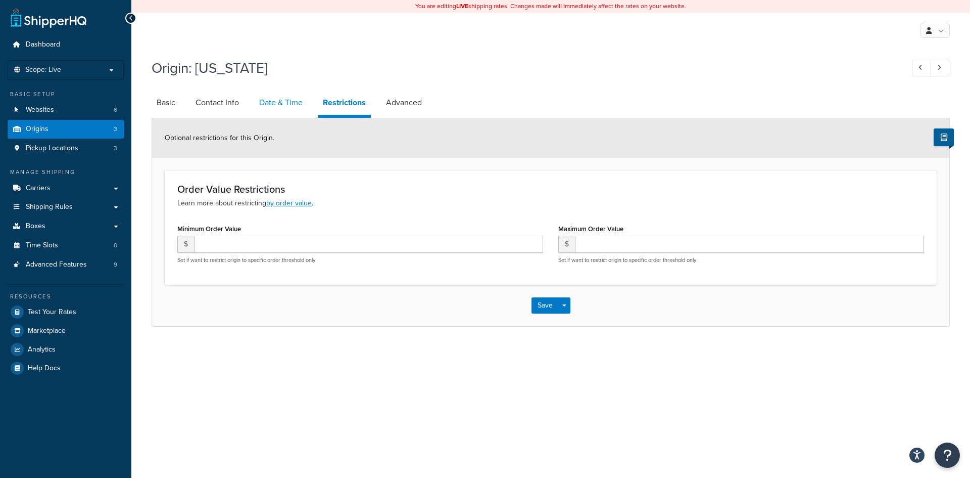
click at [266, 105] on link "Date & Time" at bounding box center [281, 102] width 54 height 24
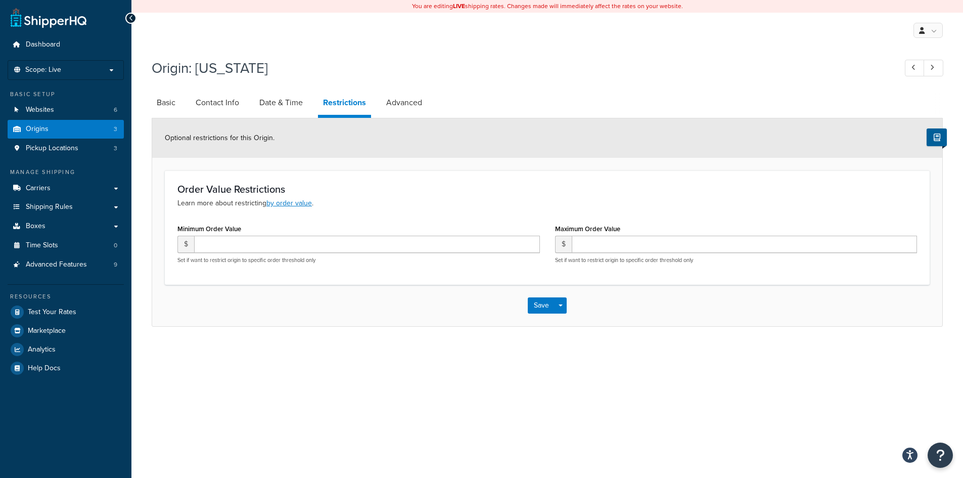
select select "PER_SHIPPING_METHOD_TYPE"
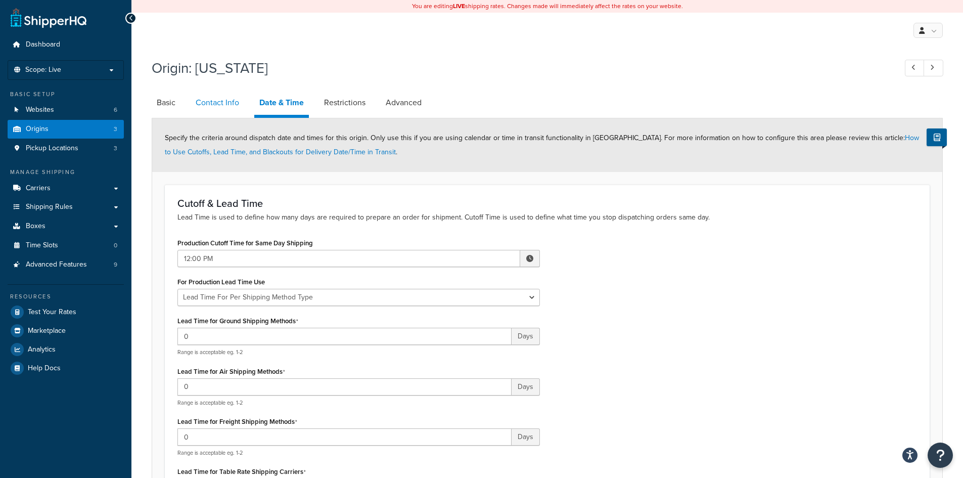
click at [228, 105] on link "Contact Info" at bounding box center [218, 102] width 54 height 24
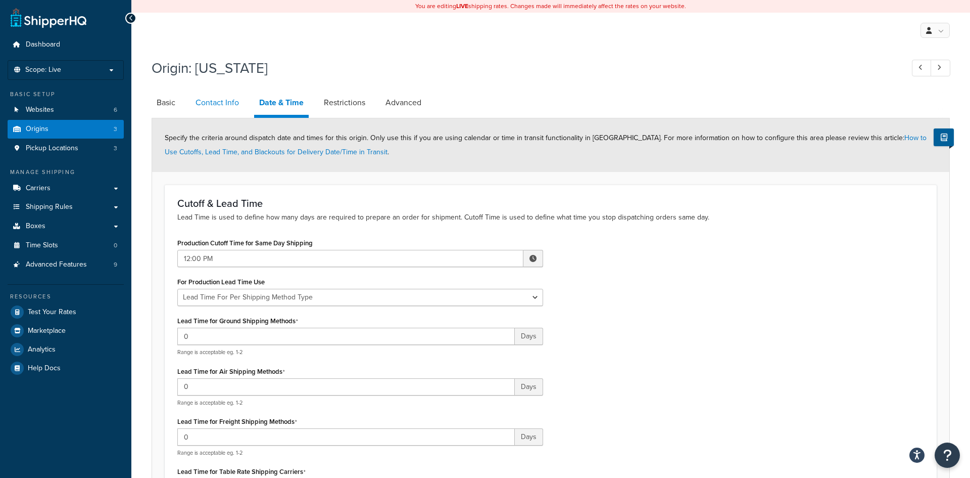
select select "order_placed"
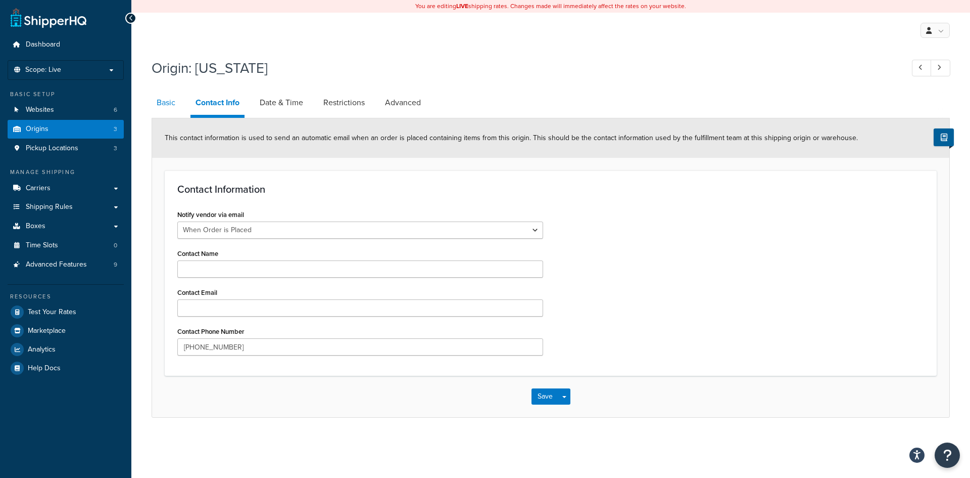
click at [173, 102] on link "Basic" at bounding box center [166, 102] width 29 height 24
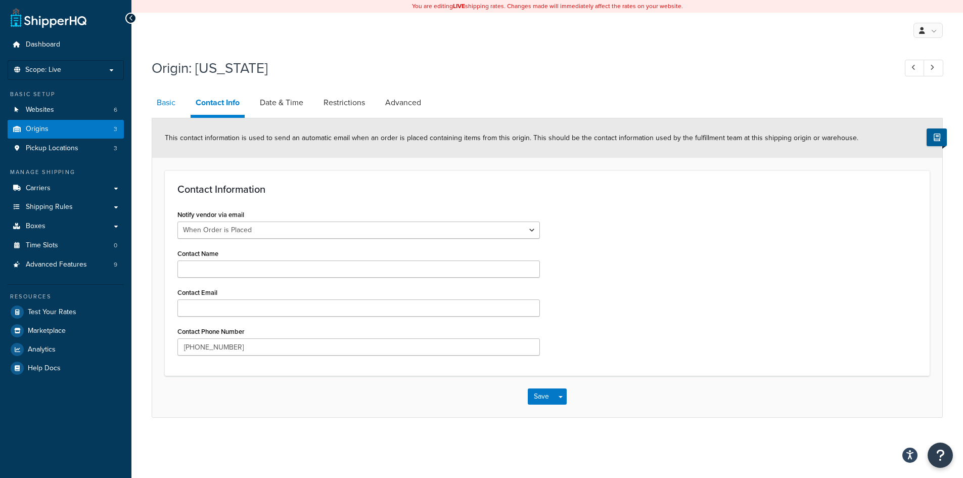
select select "42"
